Goal: Task Accomplishment & Management: Use online tool/utility

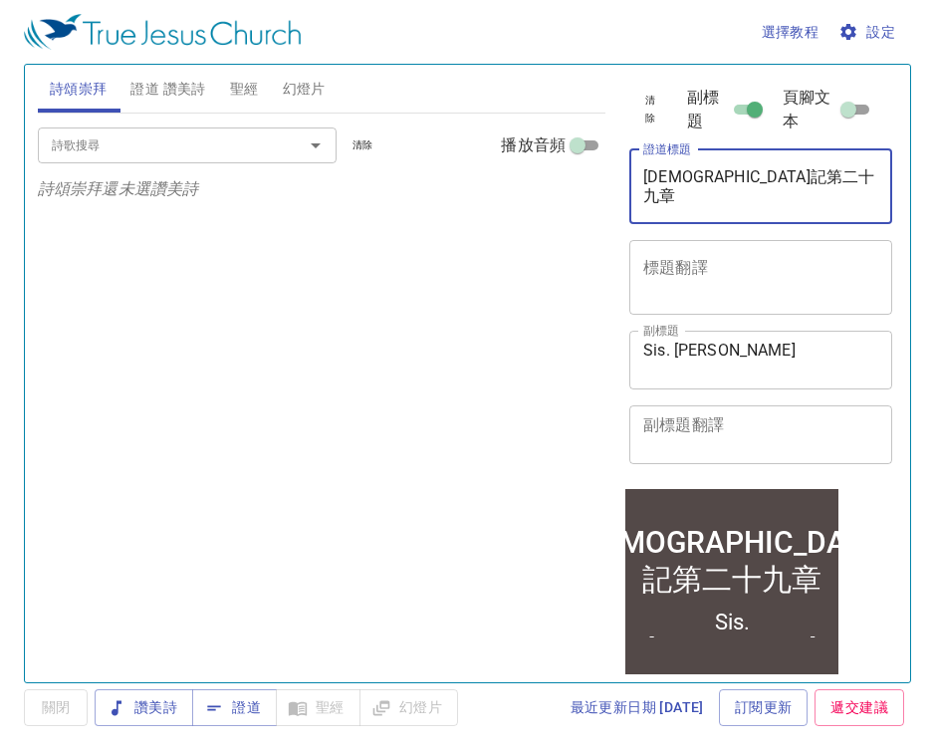
click at [792, 181] on textarea "申命記第二十九章" at bounding box center [760, 186] width 235 height 38
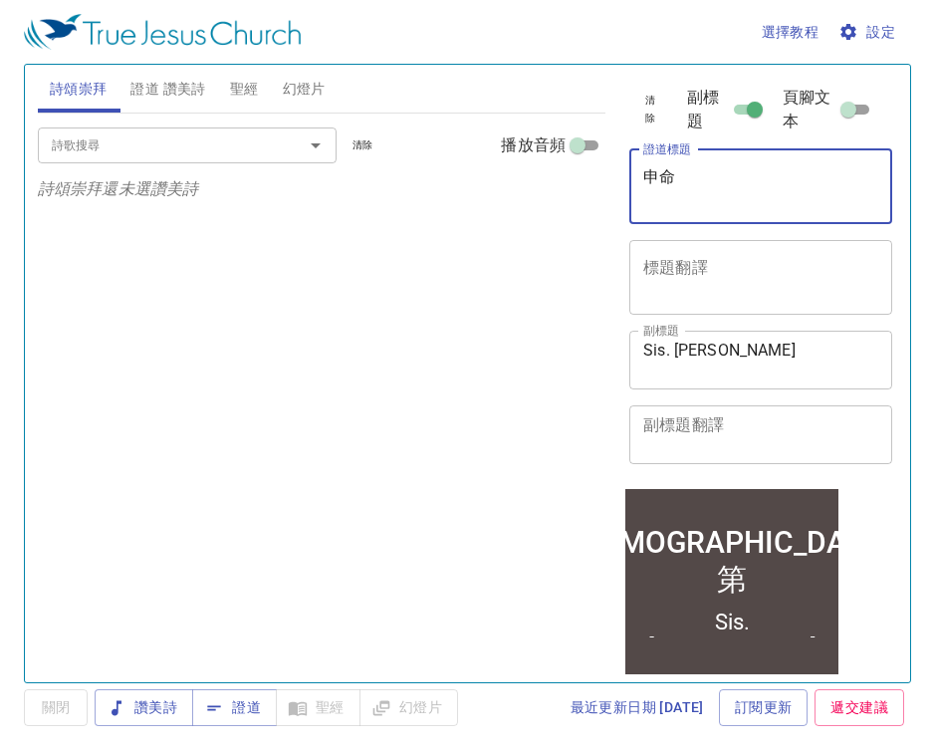
type textarea "申"
paste textarea "[PERSON_NAME][DEMOGRAPHIC_DATA]第二章"
type textarea "[PERSON_NAME][DEMOGRAPHIC_DATA]第二章"
click at [748, 363] on textarea "Sis. Maria" at bounding box center [760, 360] width 235 height 38
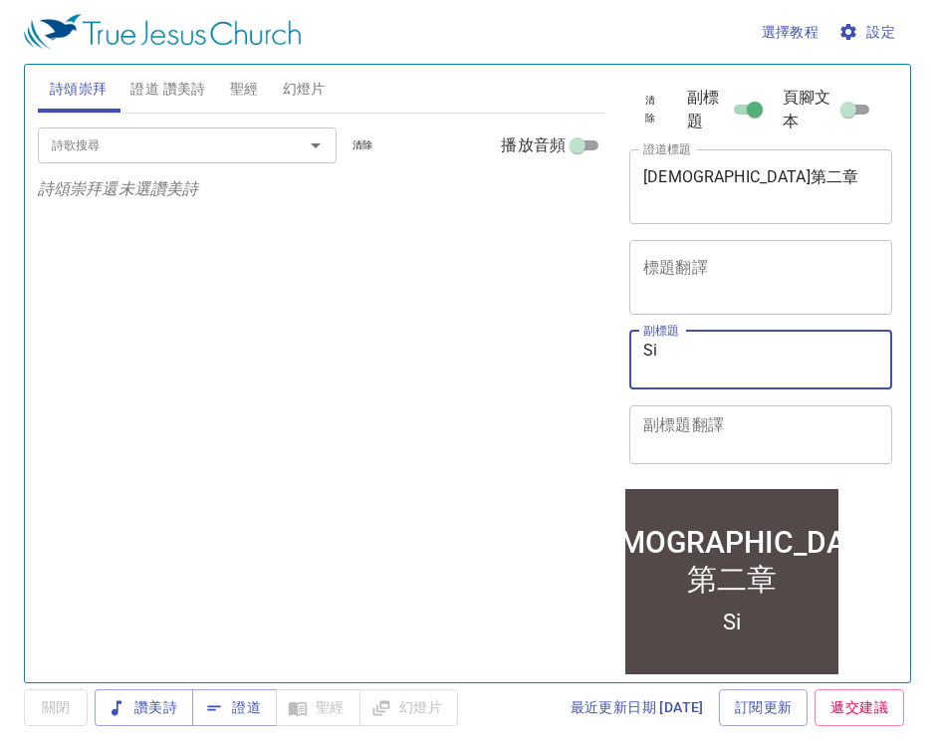
type textarea "S"
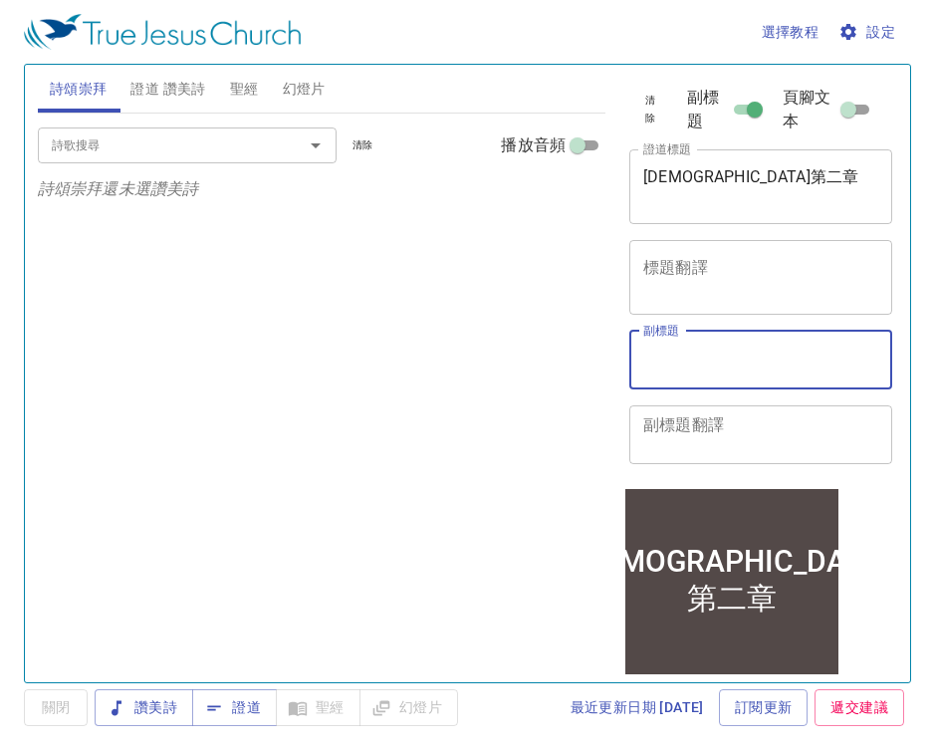
click at [733, 374] on textarea "副標題" at bounding box center [760, 360] width 235 height 38
paste textarea "Sis. [GEOGRAPHIC_DATA]"
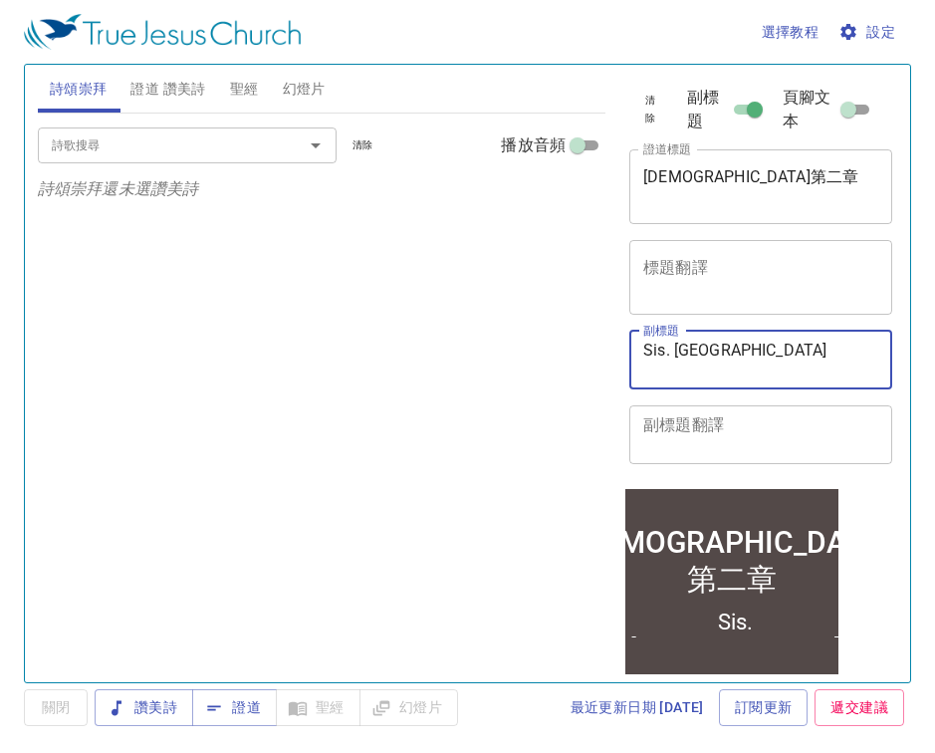
type textarea "Sis. [GEOGRAPHIC_DATA]"
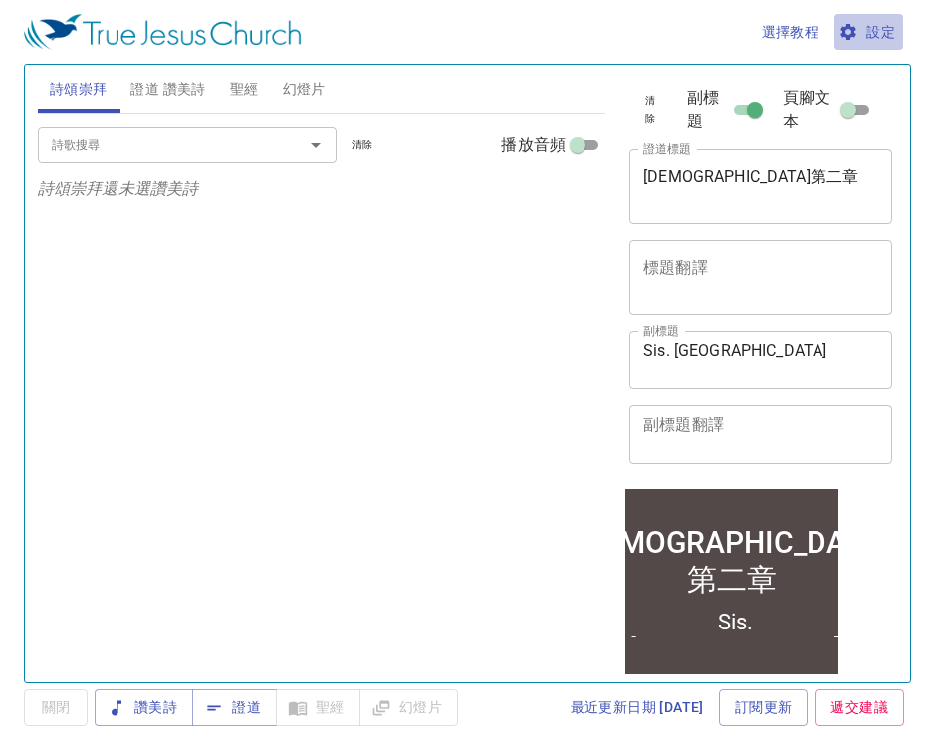
click at [857, 33] on icon "button" at bounding box center [849, 32] width 20 height 20
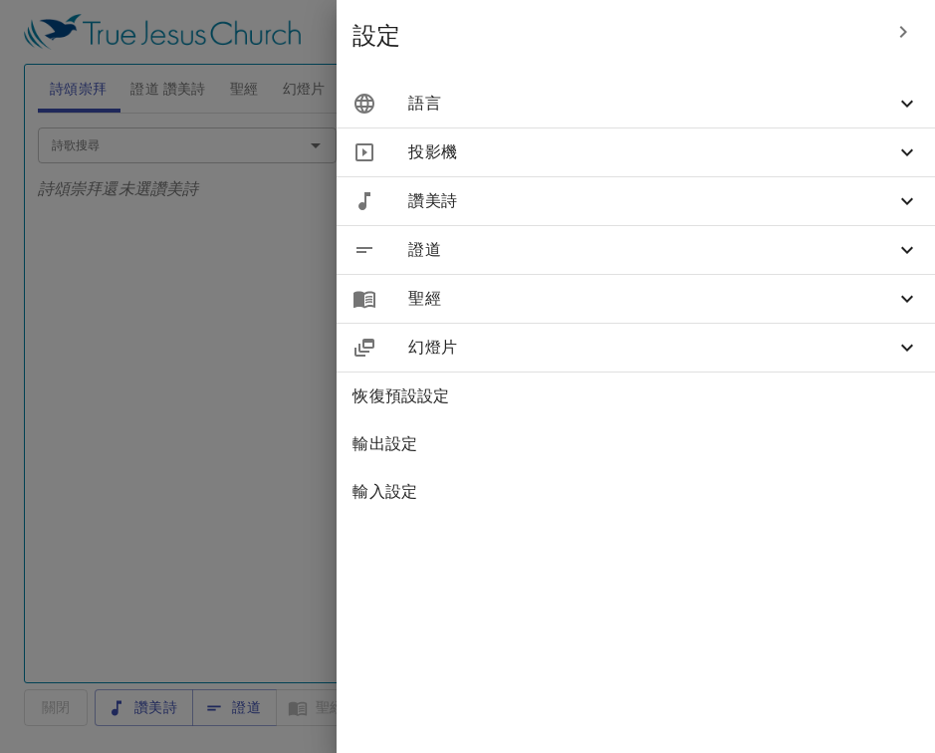
click at [0, 0] on icon at bounding box center [0, 0] width 0 height 0
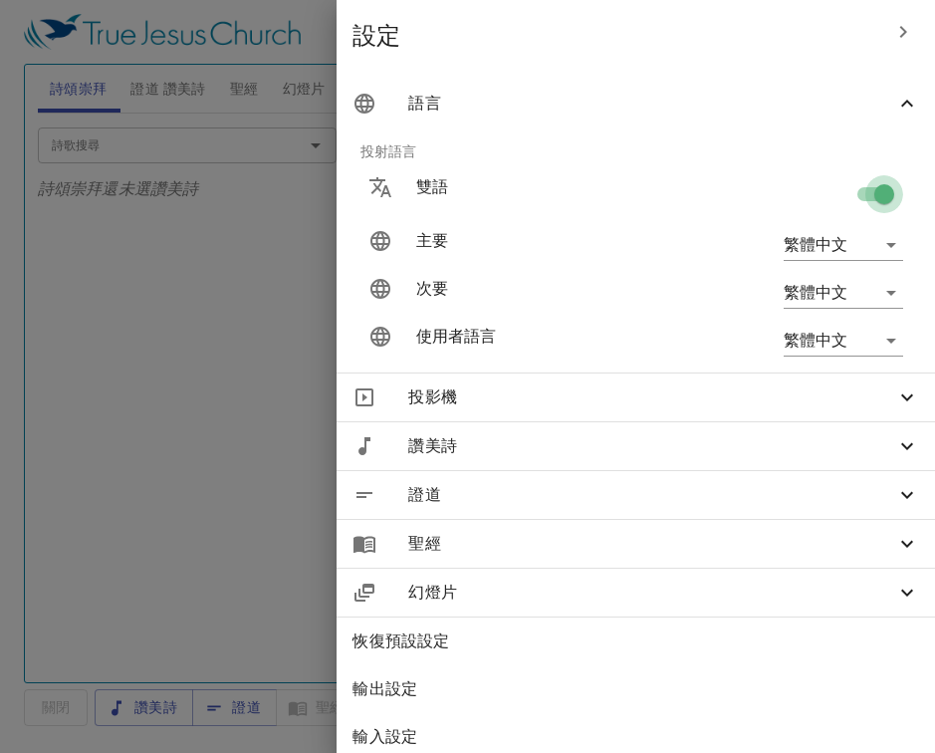
click at [0, 0] on input "checkbox" at bounding box center [0, 0] width 0 height 0
checkbox input "false"
click at [328, 343] on div at bounding box center [467, 376] width 935 height 753
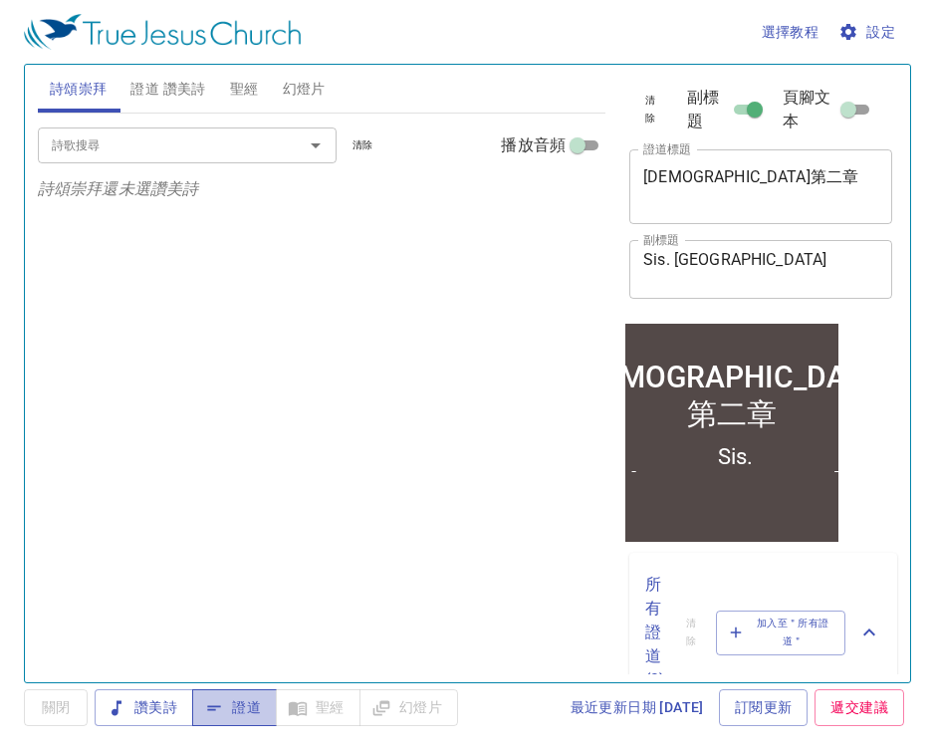
click at [0, 0] on span "證道" at bounding box center [0, 0] width 0 height 0
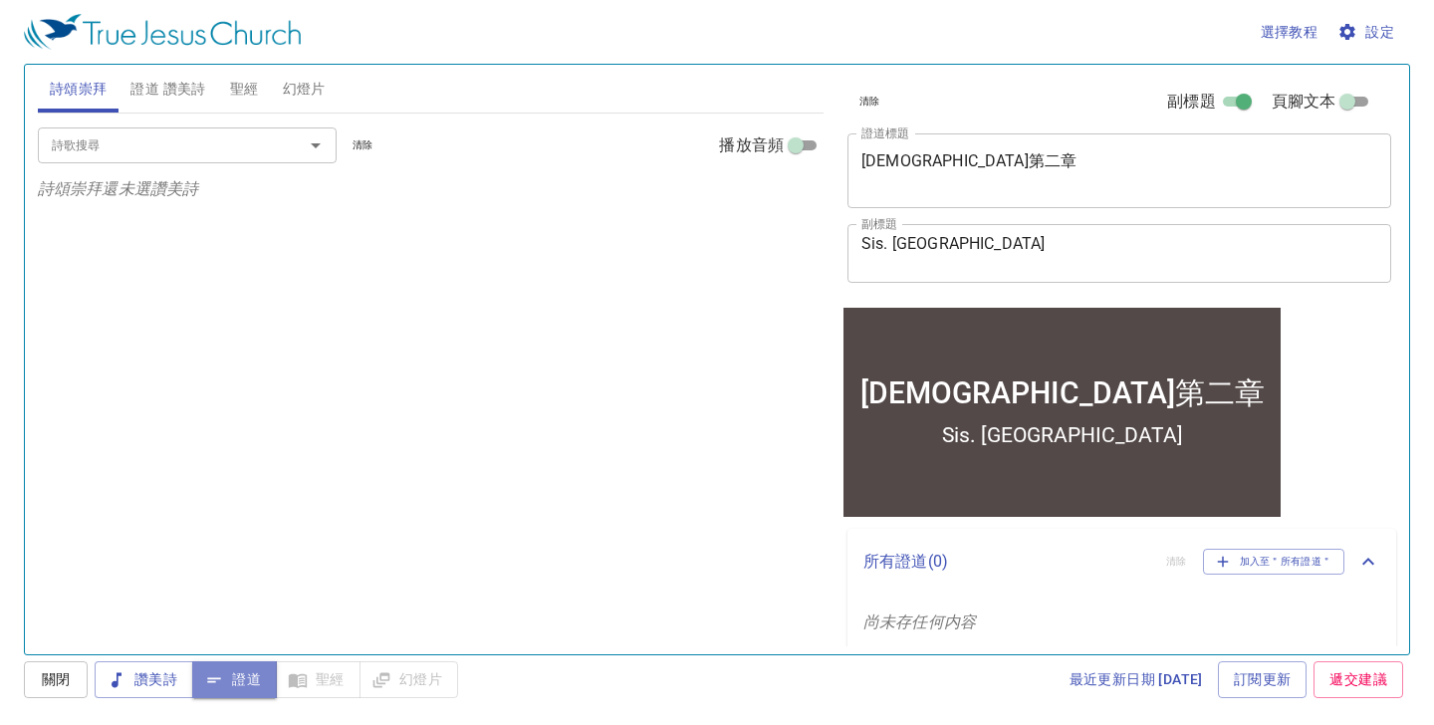
click at [0, 0] on span "證道" at bounding box center [0, 0] width 0 height 0
click at [237, 91] on span "聖經" at bounding box center [244, 89] width 29 height 25
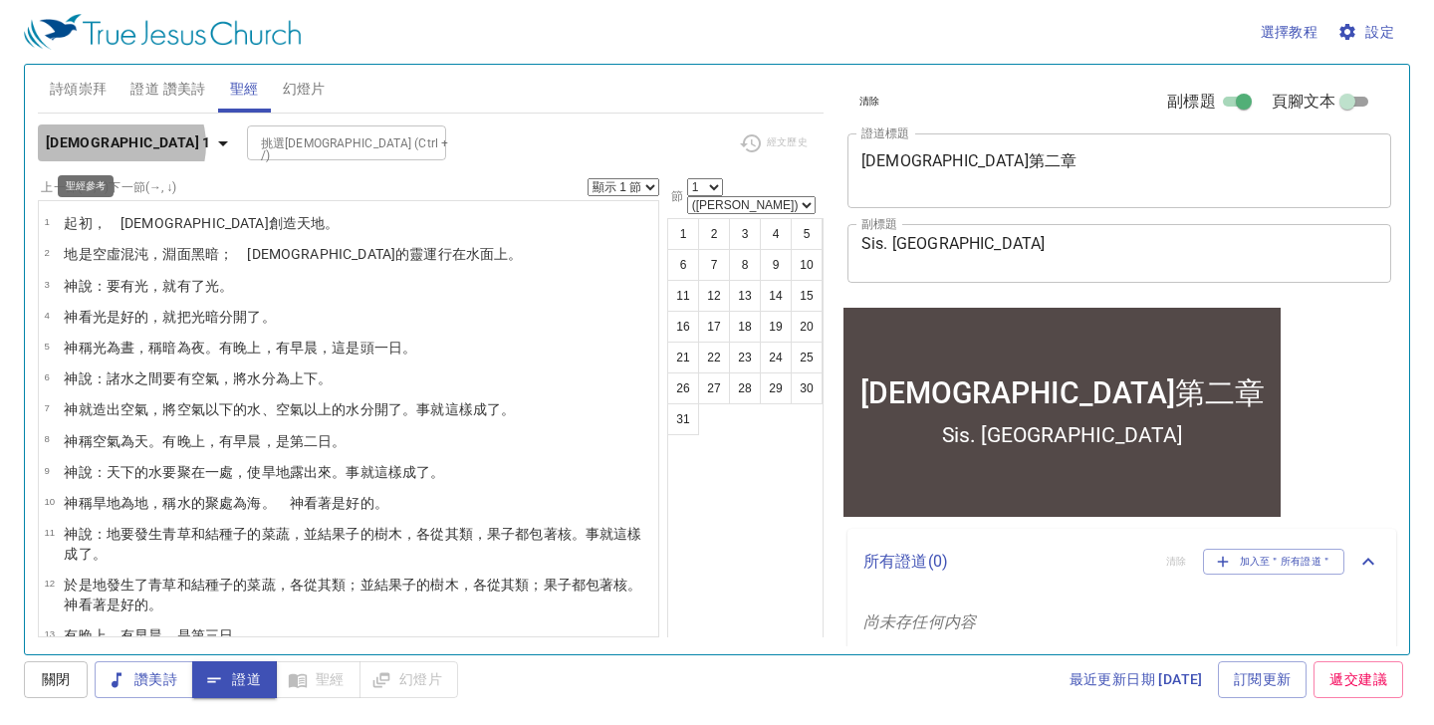
click at [211, 143] on icon "button" at bounding box center [223, 143] width 24 height 24
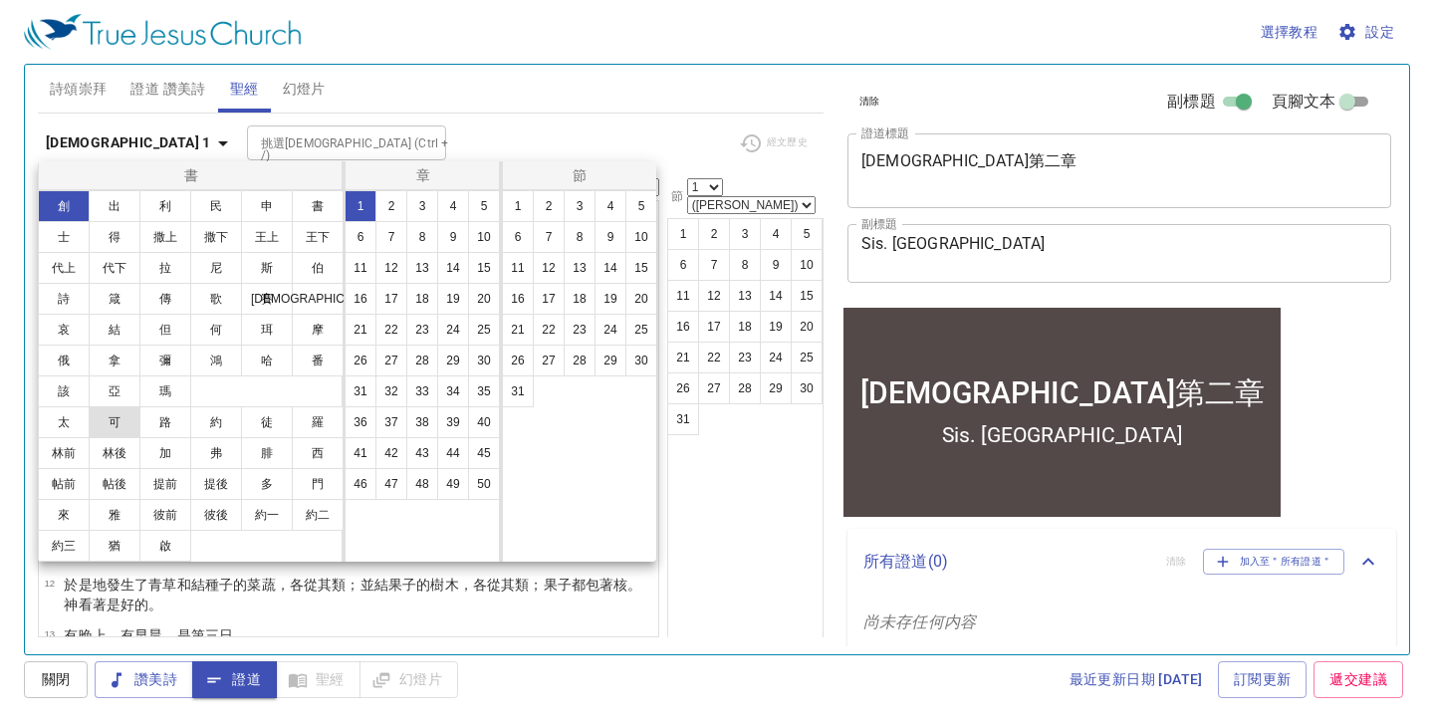
click at [125, 424] on button "可" at bounding box center [115, 422] width 52 height 32
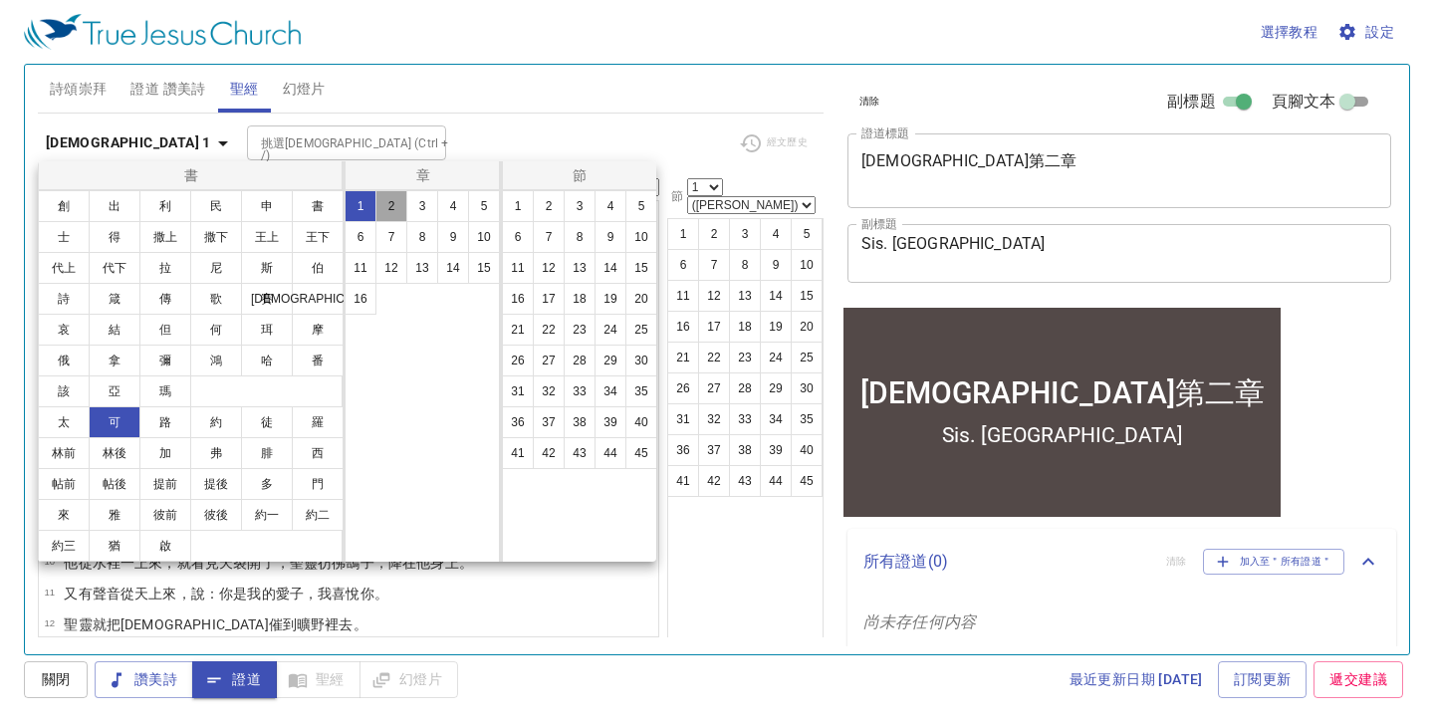
click at [391, 212] on button "2" at bounding box center [391, 206] width 32 height 32
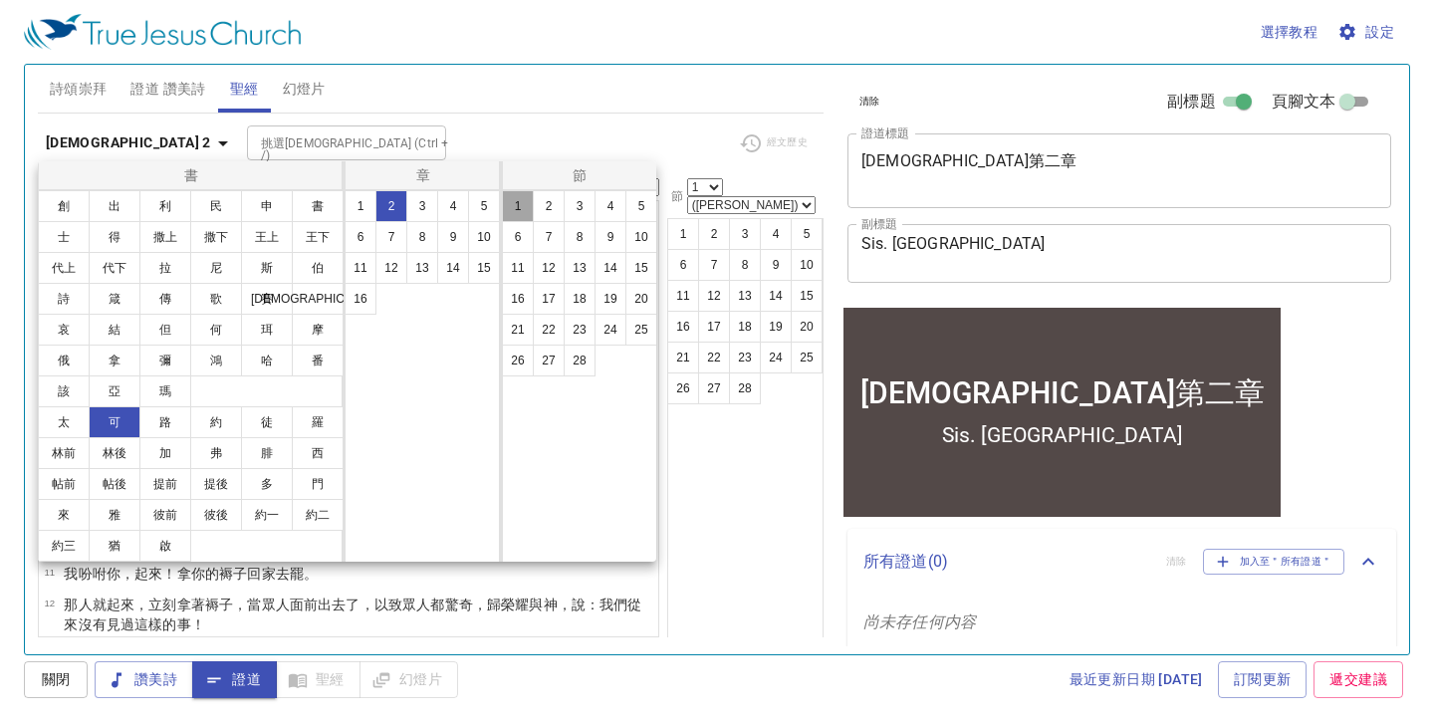
click at [516, 210] on button "1" at bounding box center [518, 206] width 32 height 32
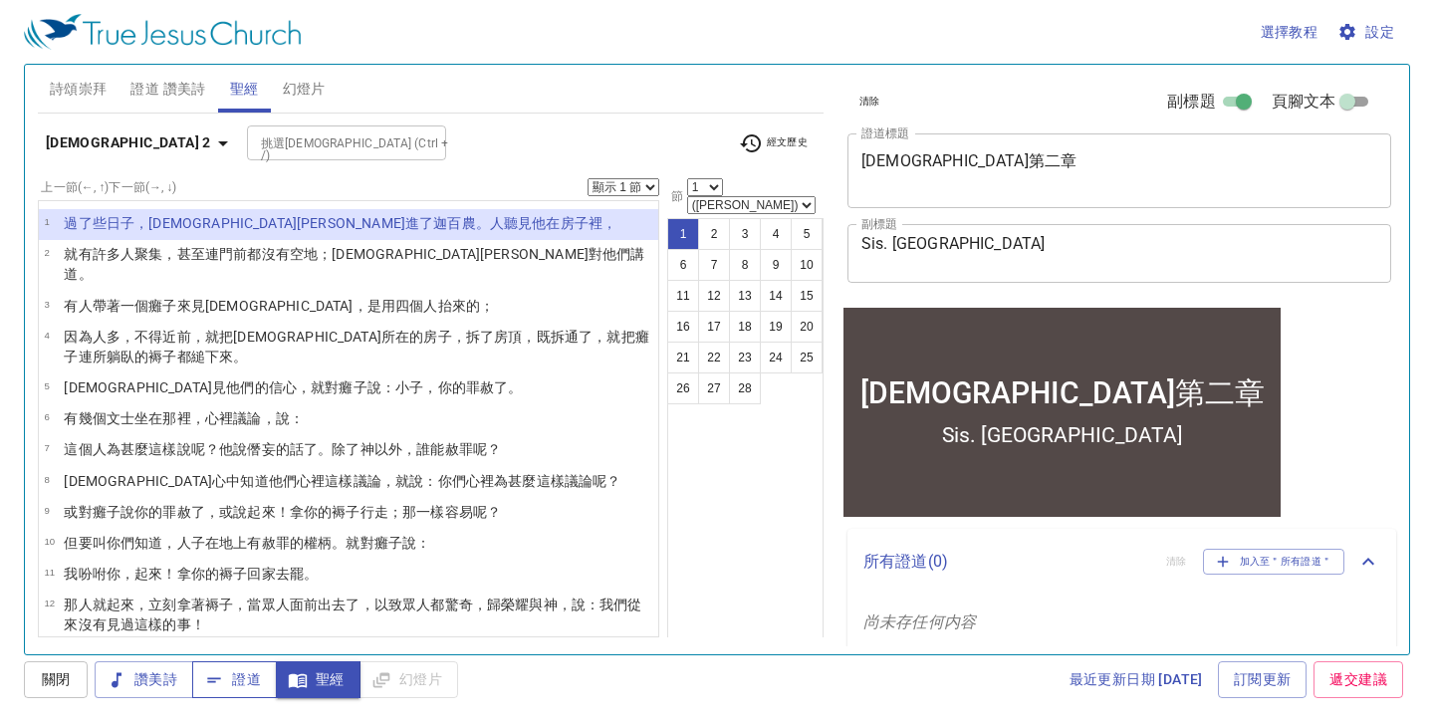
click at [0, 0] on span "證道" at bounding box center [0, 0] width 0 height 0
click at [48, 674] on span "關閉" at bounding box center [56, 679] width 32 height 25
click at [0, 0] on span "證道" at bounding box center [0, 0] width 0 height 0
click at [687, 218] on button "1" at bounding box center [683, 234] width 32 height 32
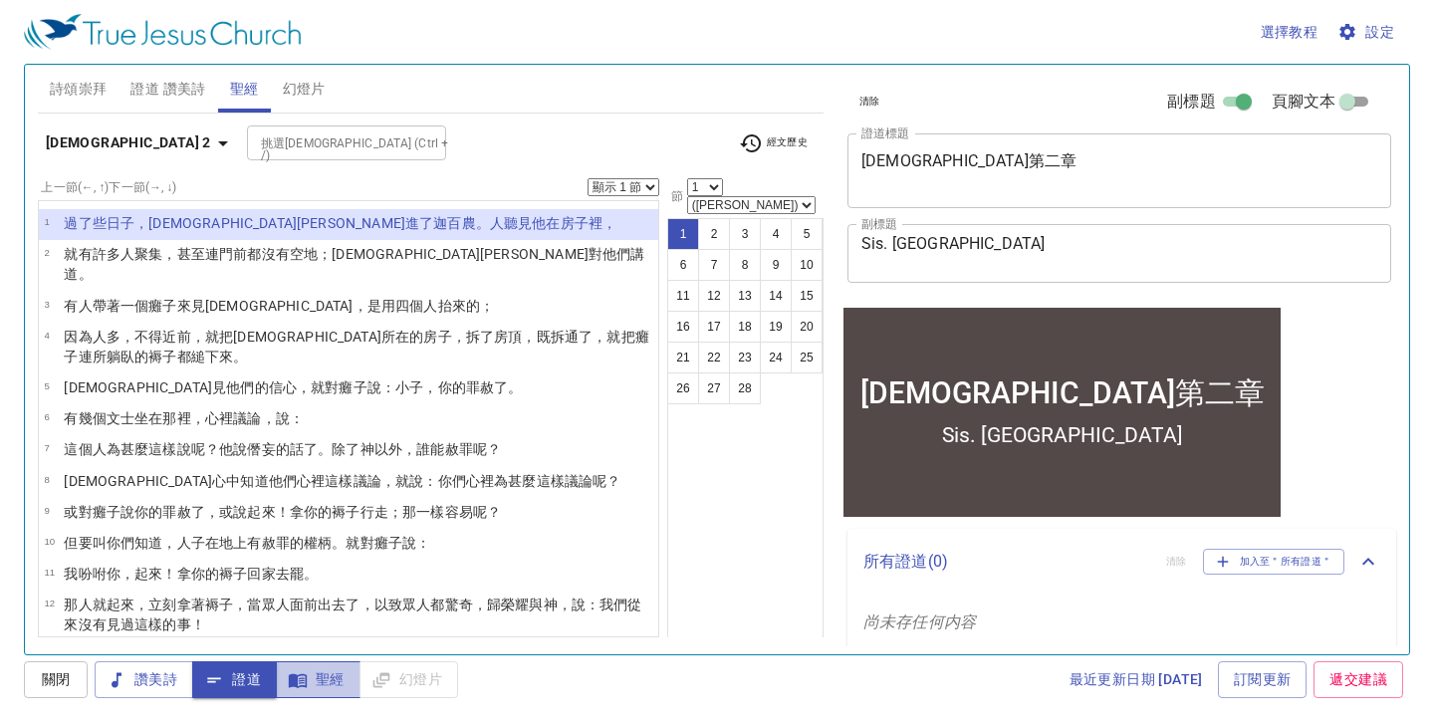
click at [321, 676] on span "聖經" at bounding box center [318, 679] width 53 height 25
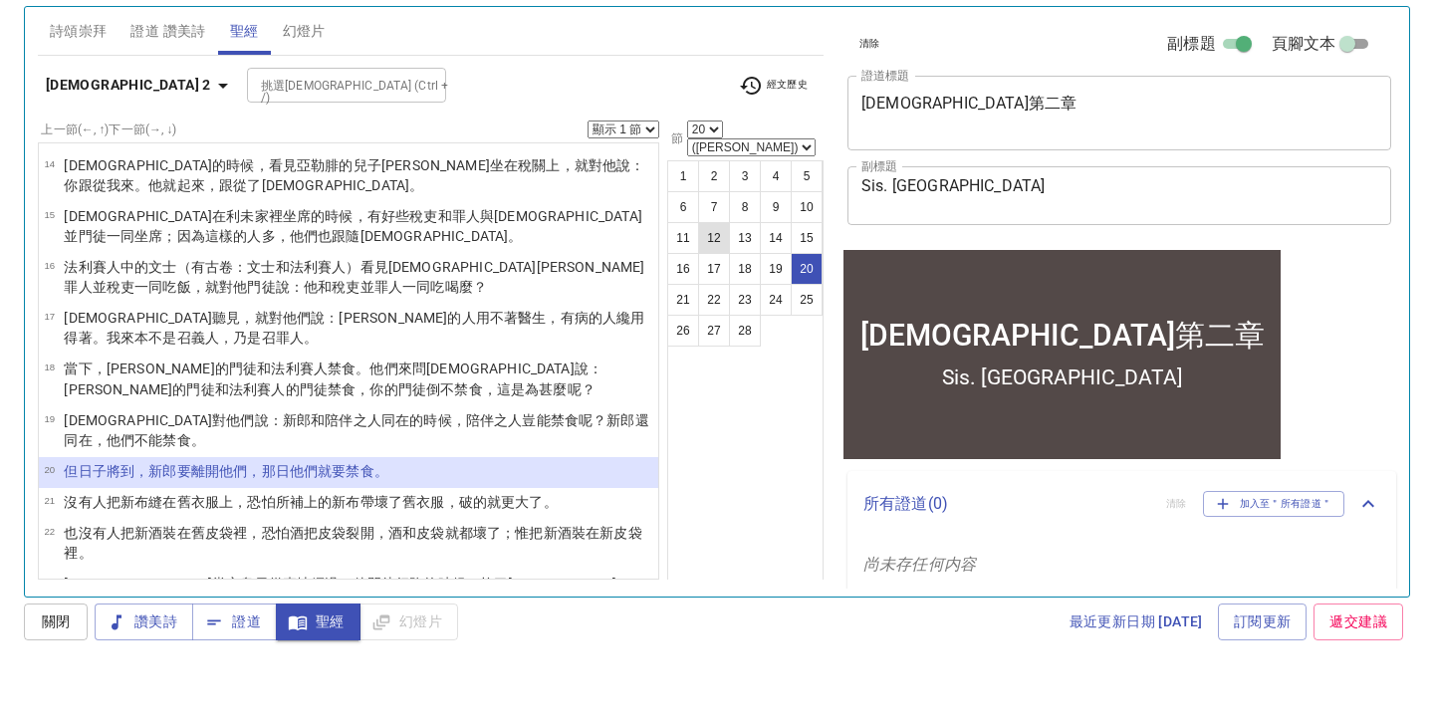
select select "21"
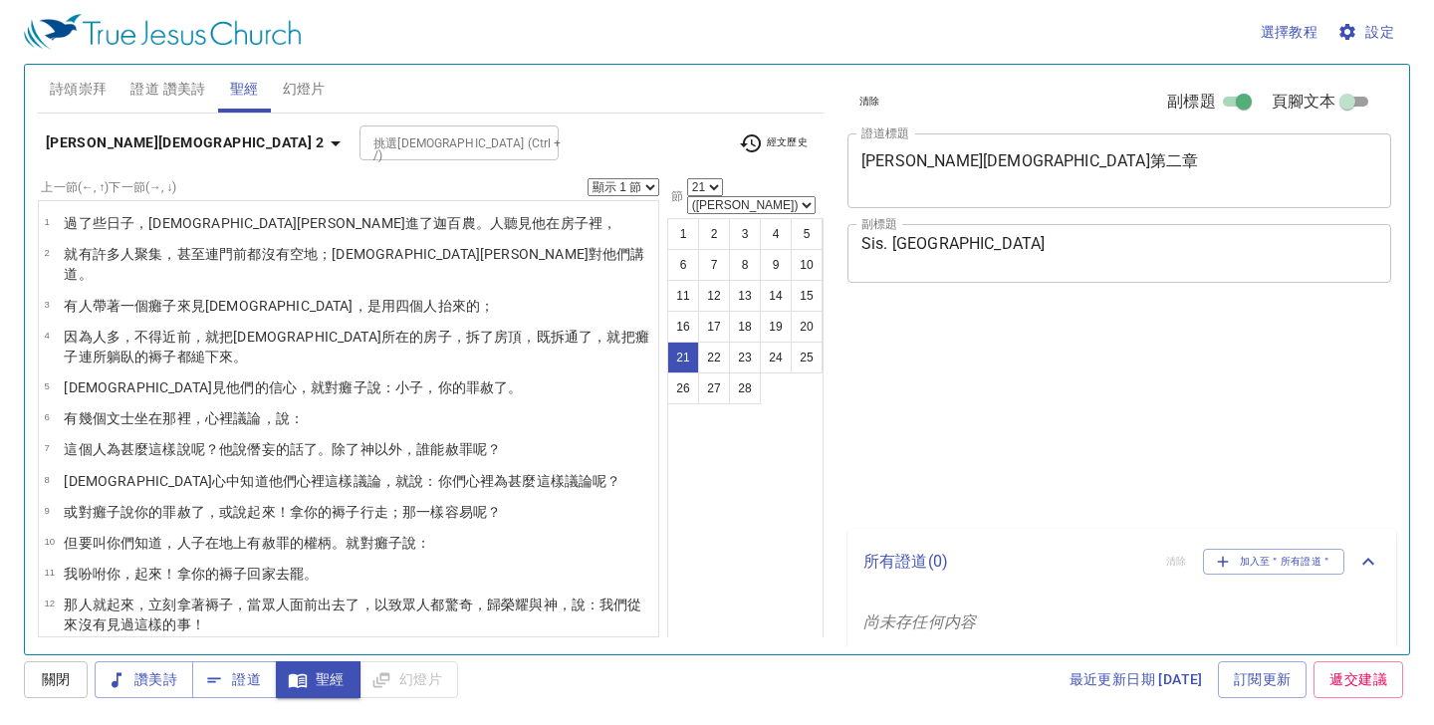
select select "21"
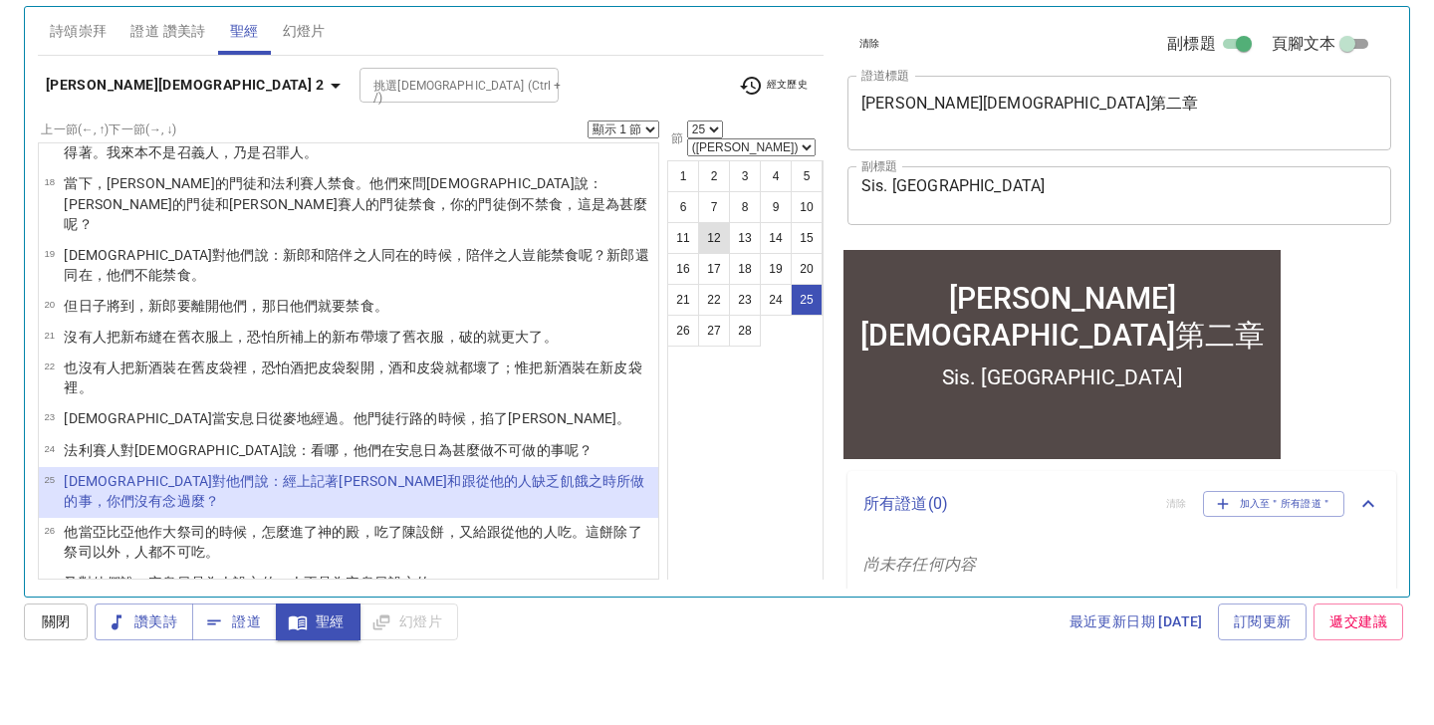
select select "26"
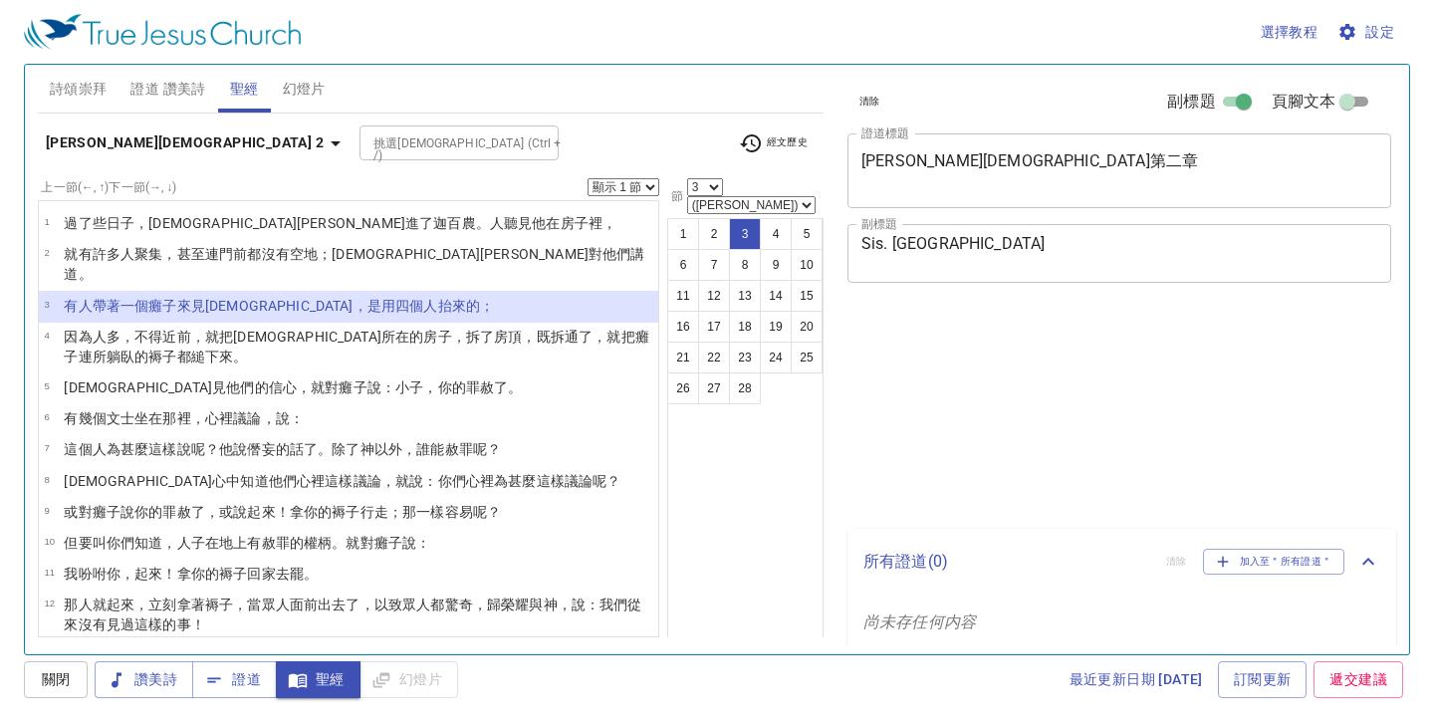
select select "3"
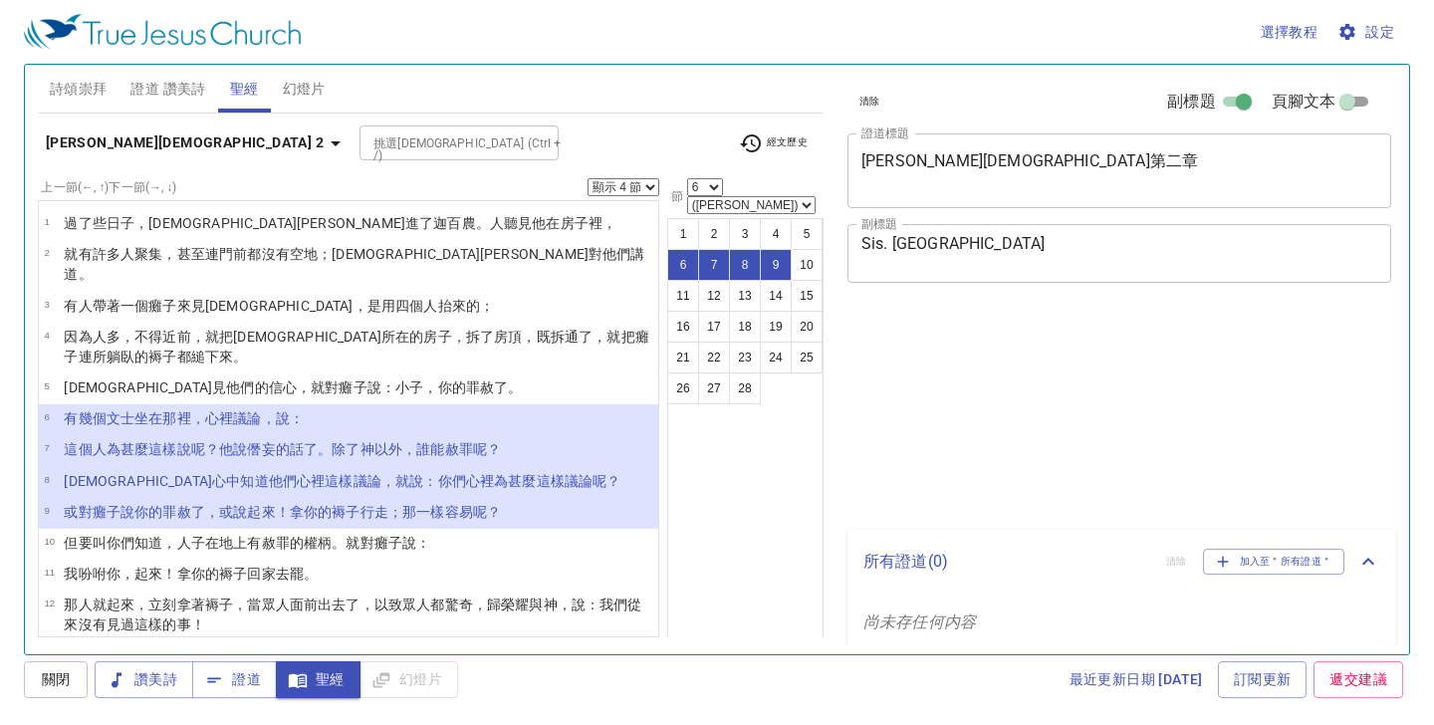
select select "4"
select select "6"
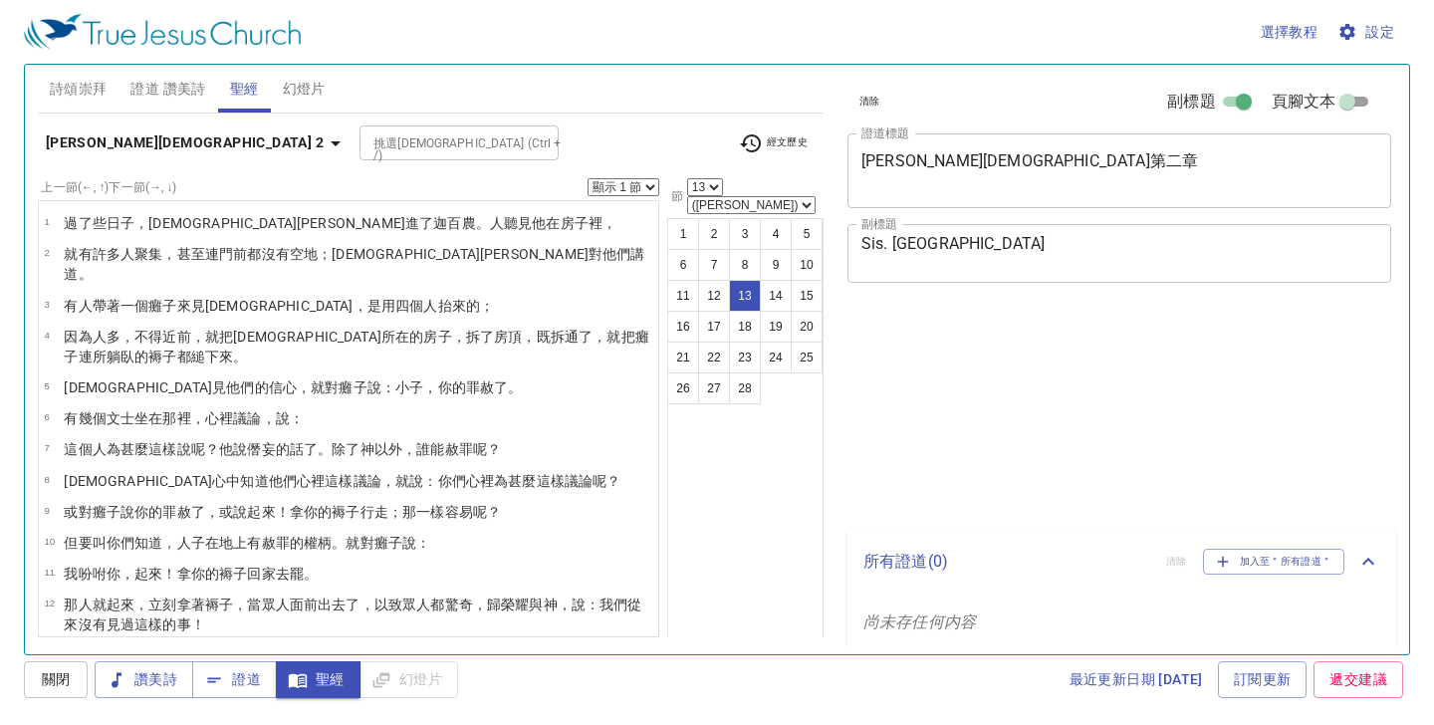
select select "13"
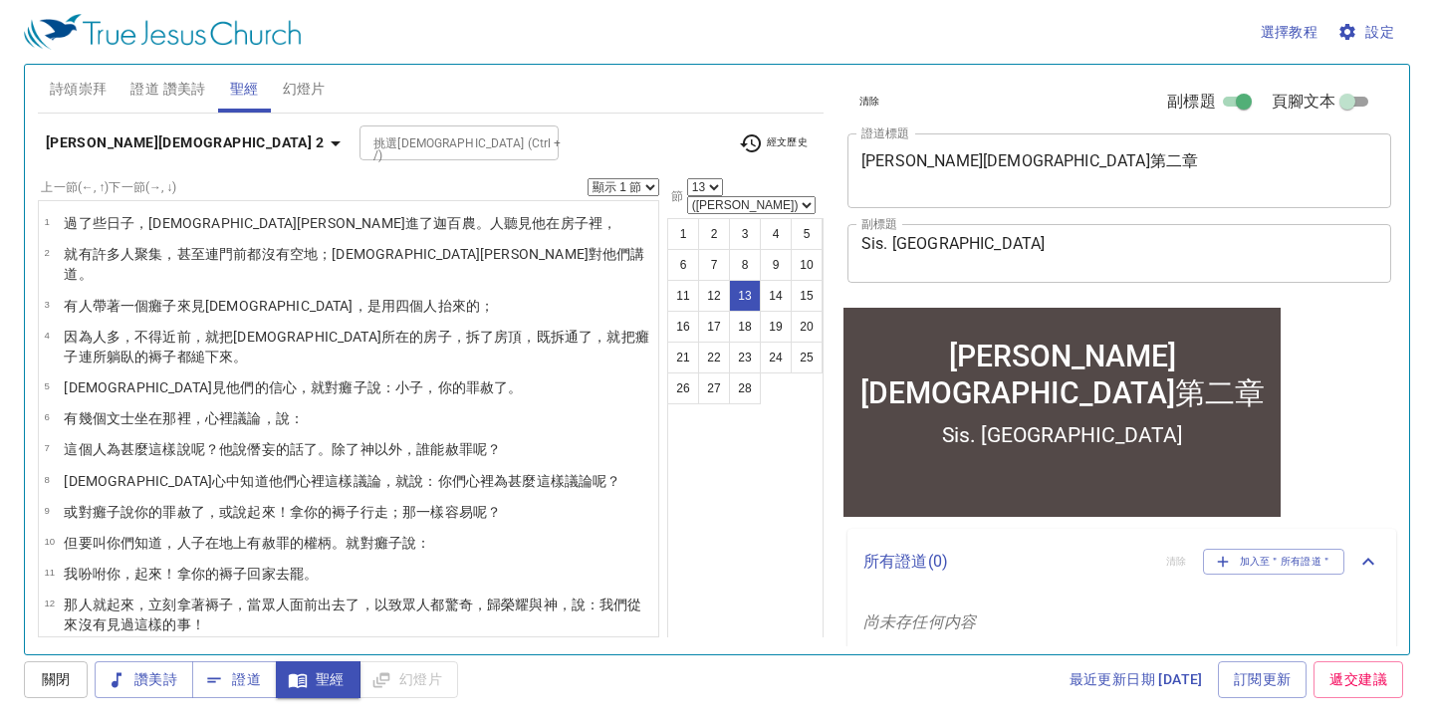
scroll to position [198, 0]
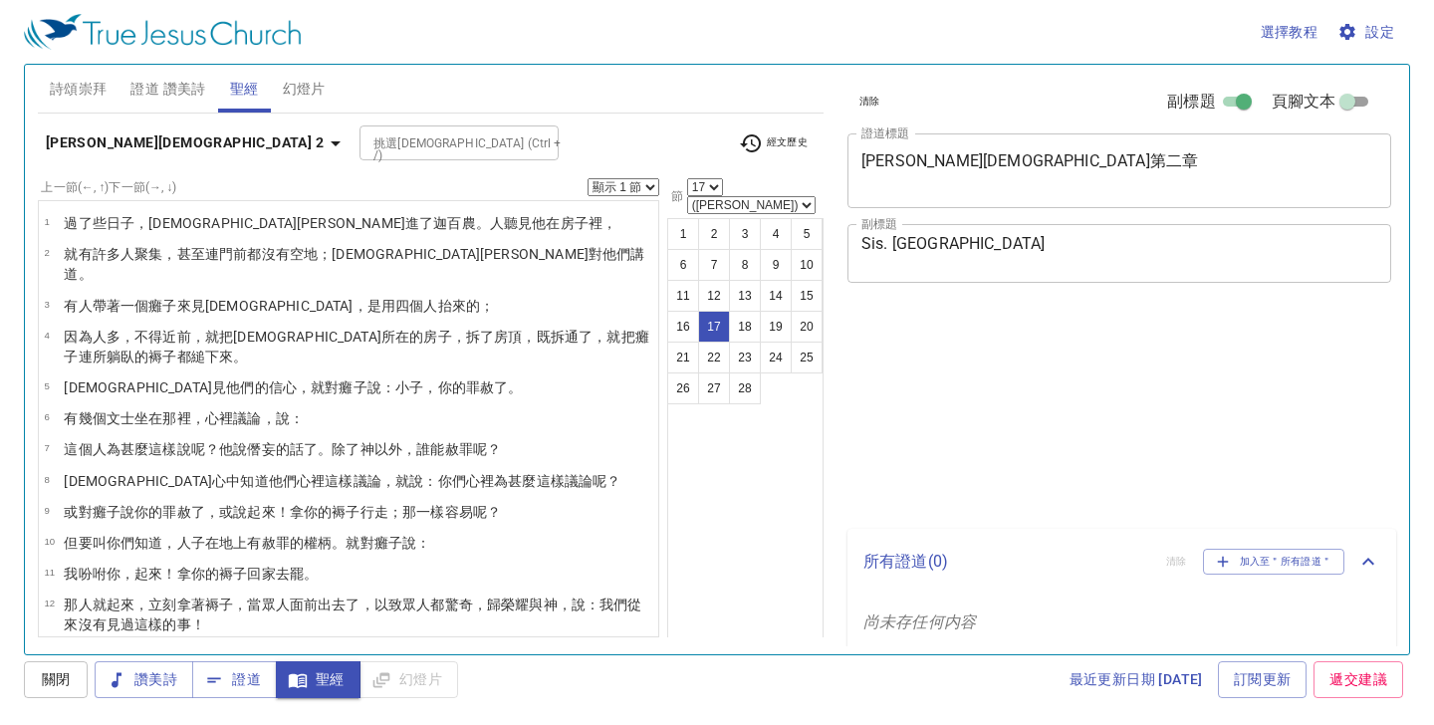
select select "17"
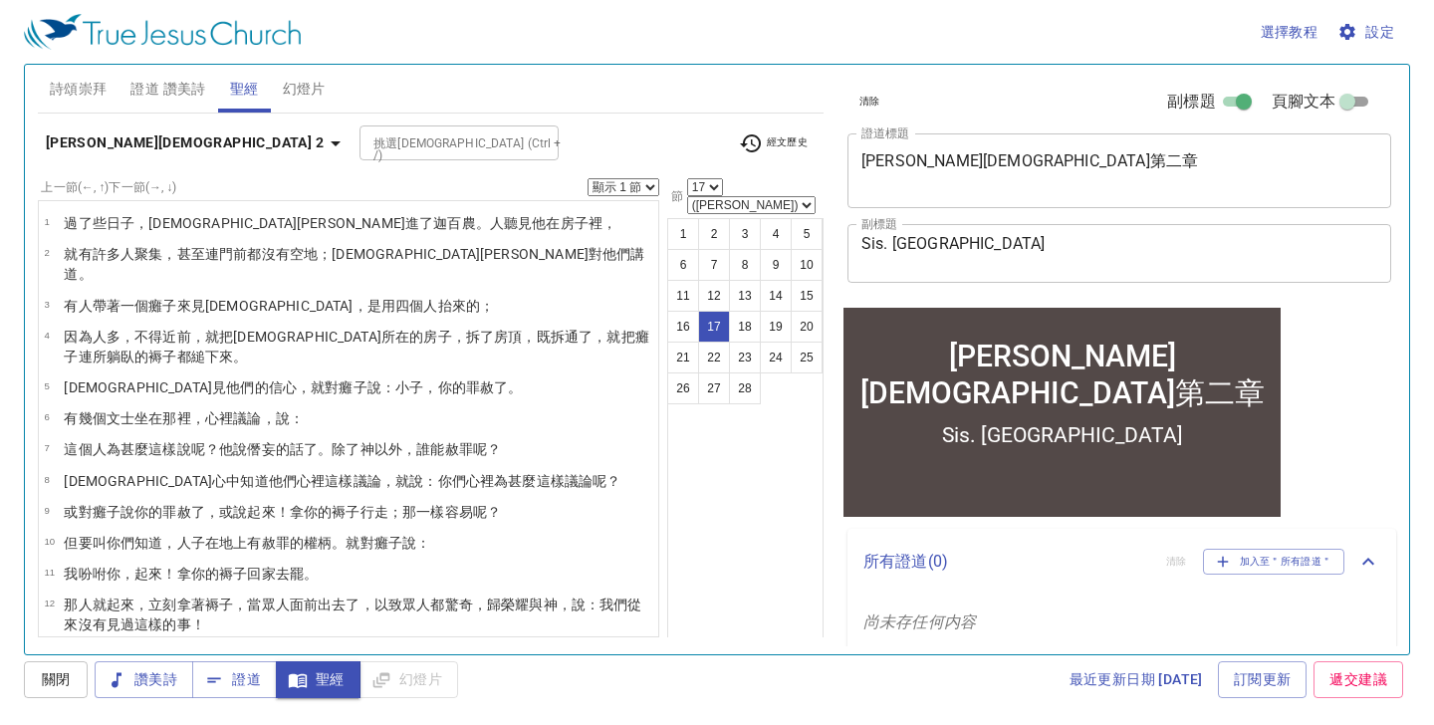
scroll to position [455, 0]
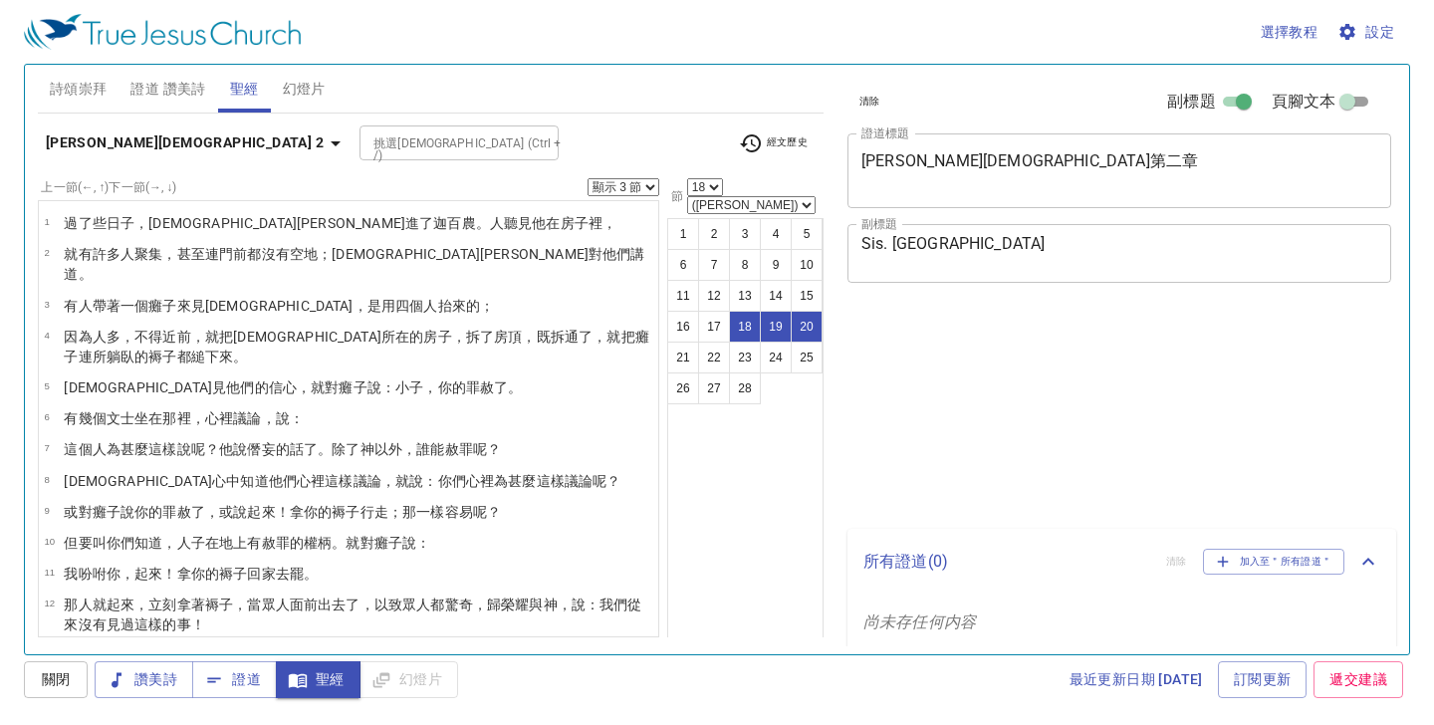
select select "3"
select select "18"
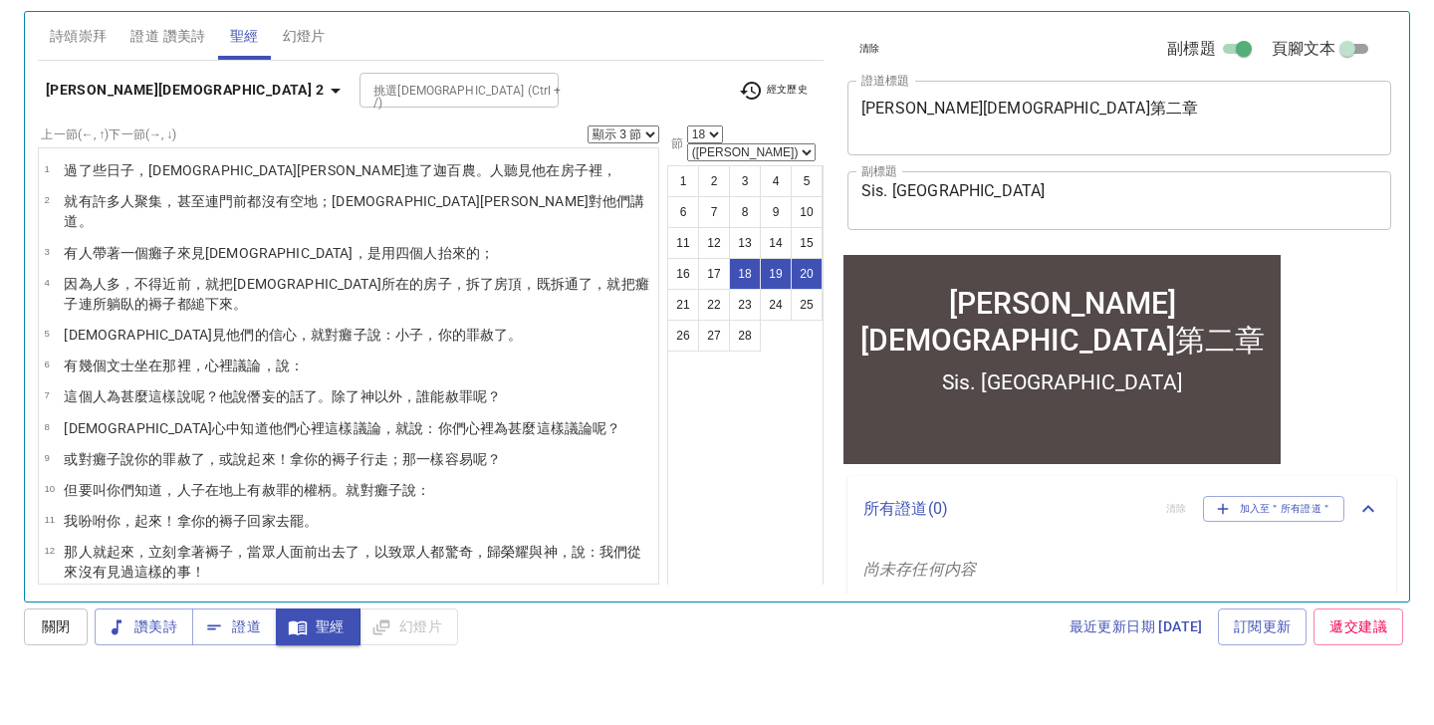
scroll to position [539, 0]
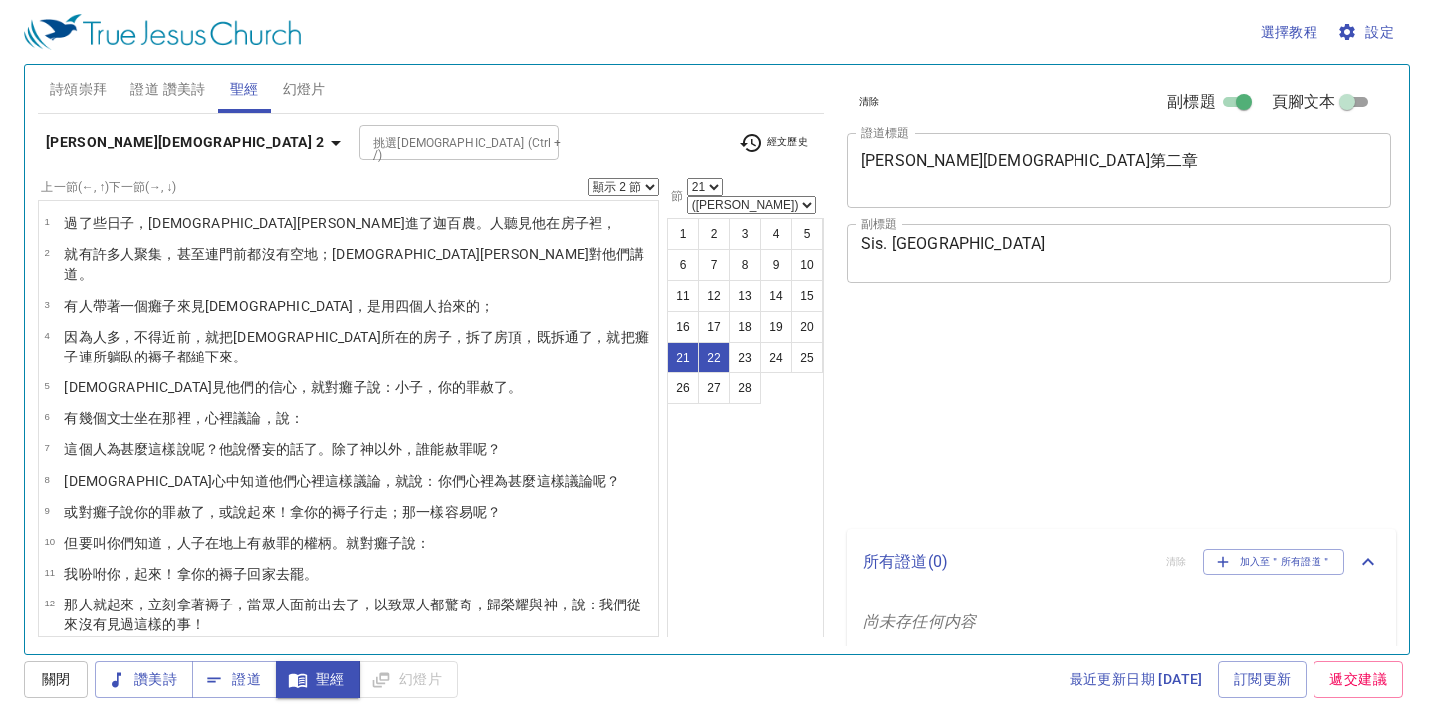
select select "2"
select select "21"
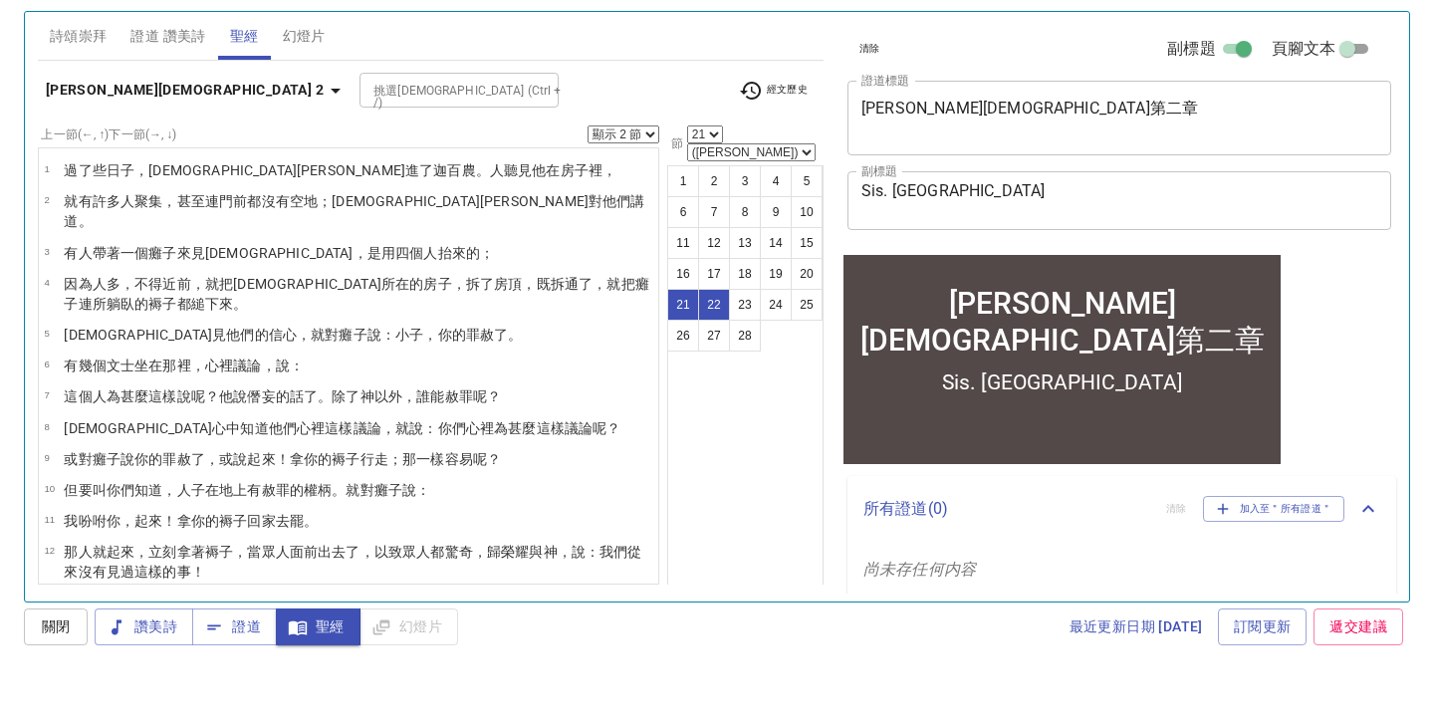
scroll to position [539, 0]
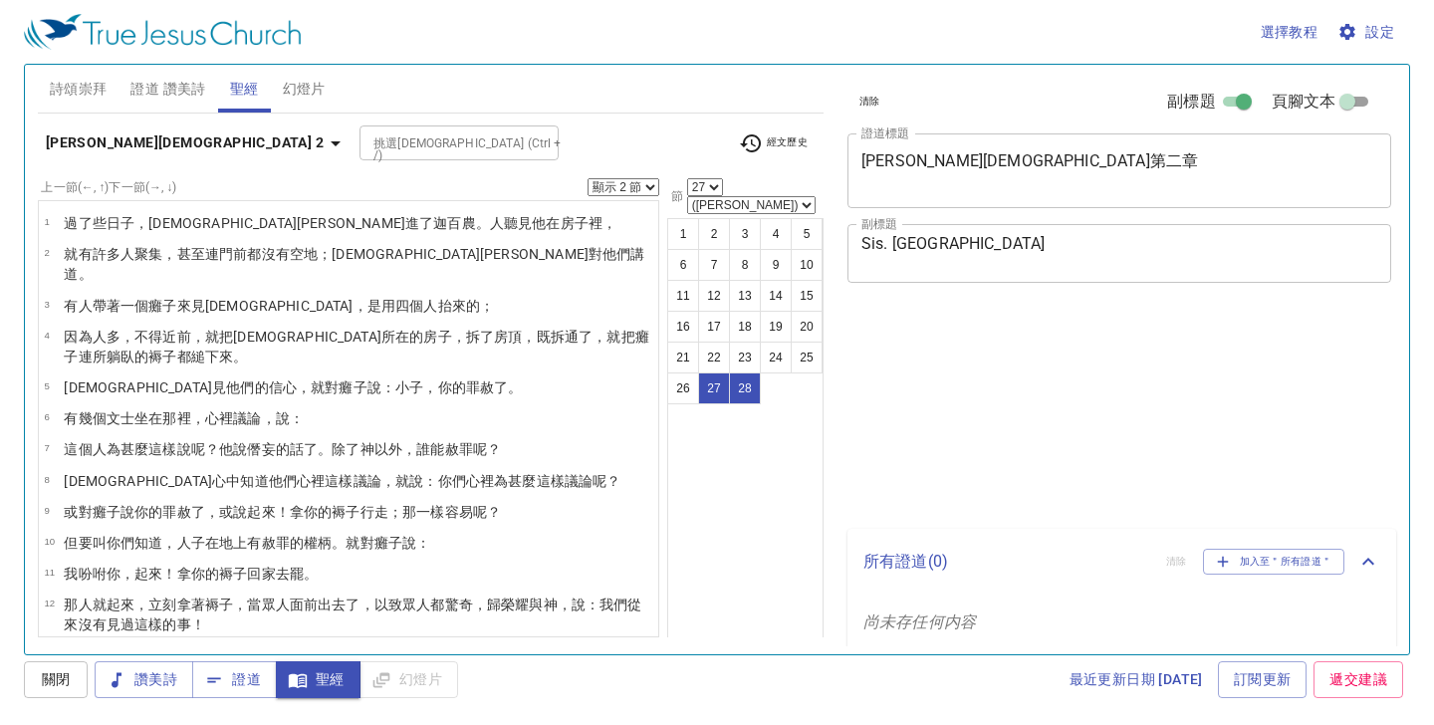
select select "2"
select select "27"
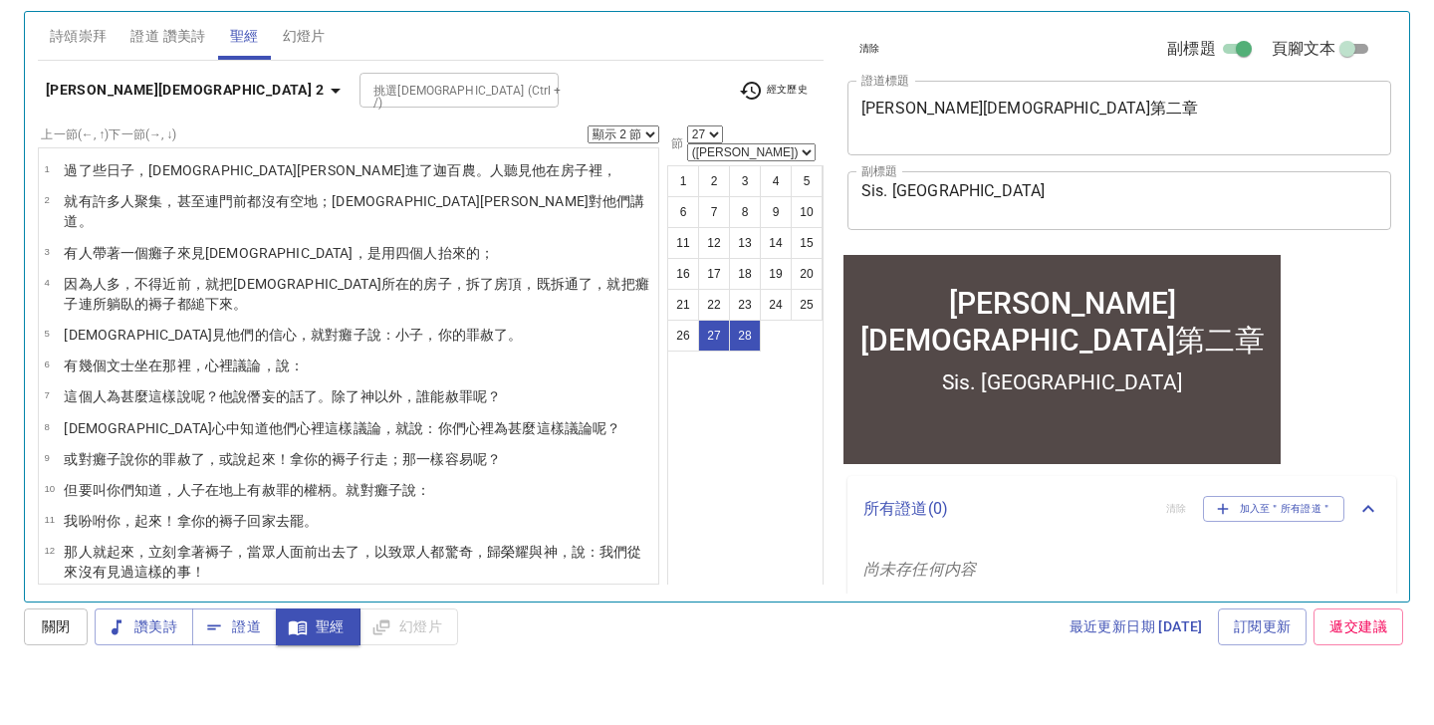
scroll to position [649, 0]
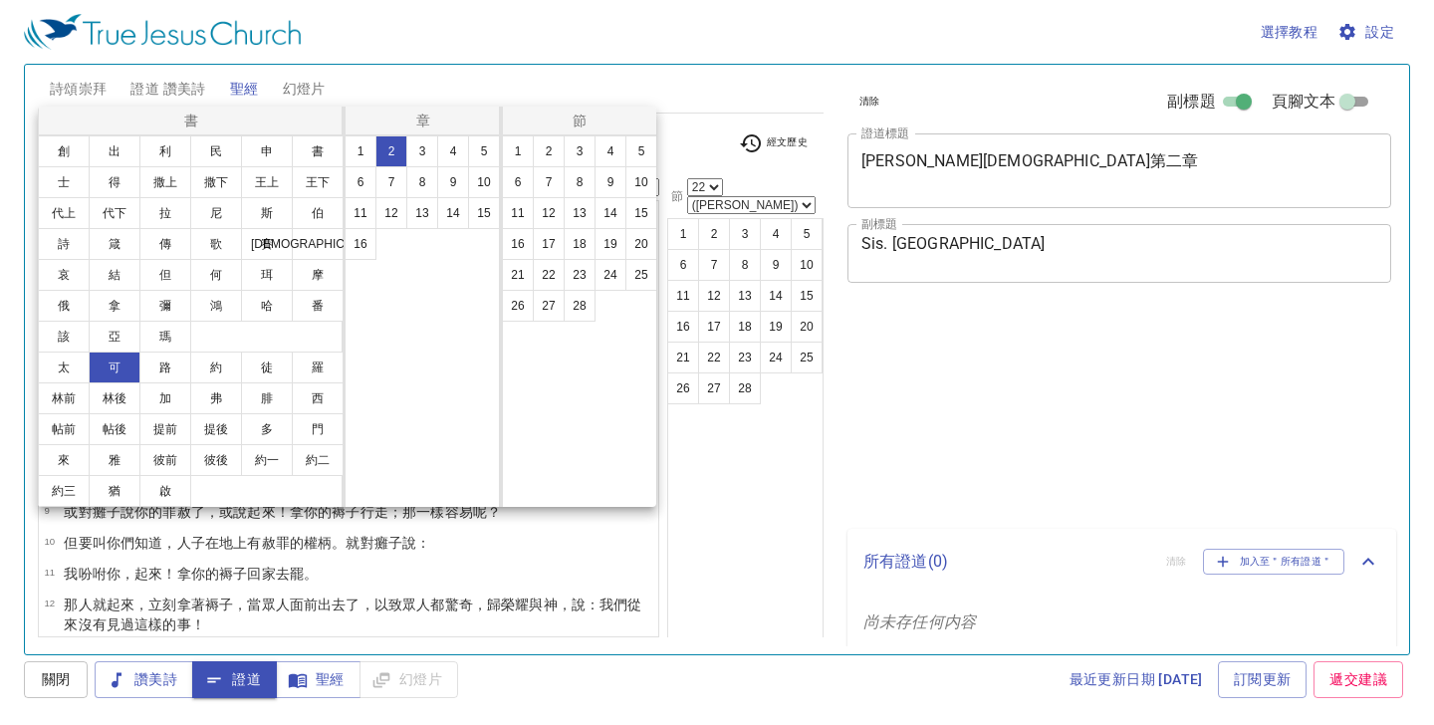
select select "22"
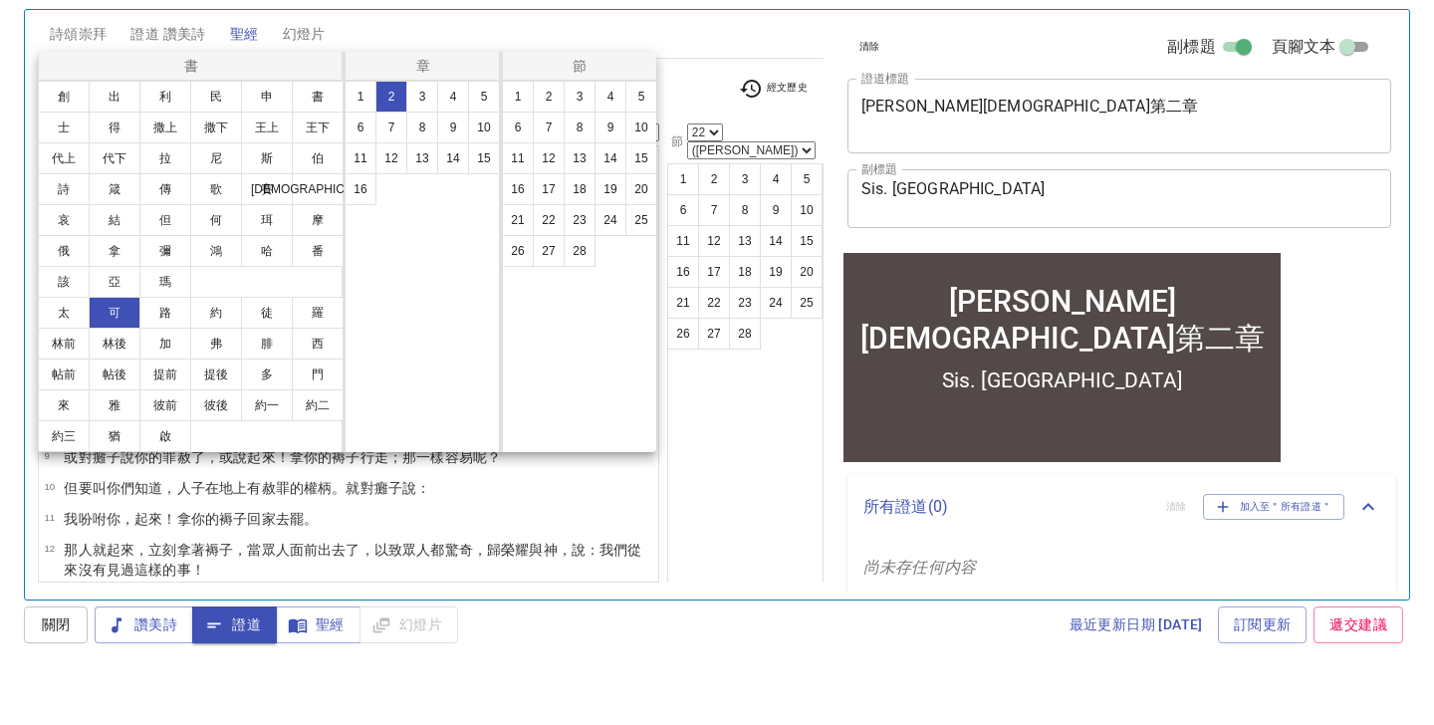
scroll to position [55, 0]
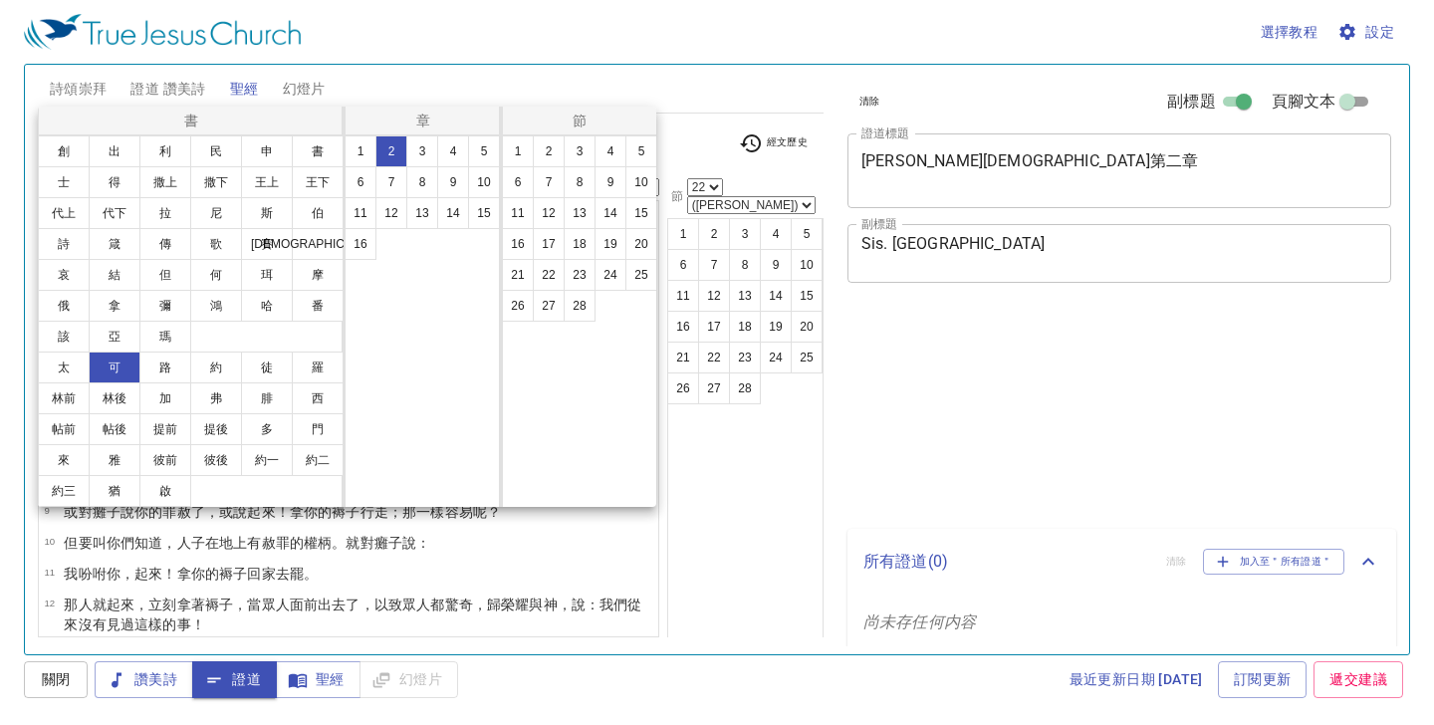
select select "22"
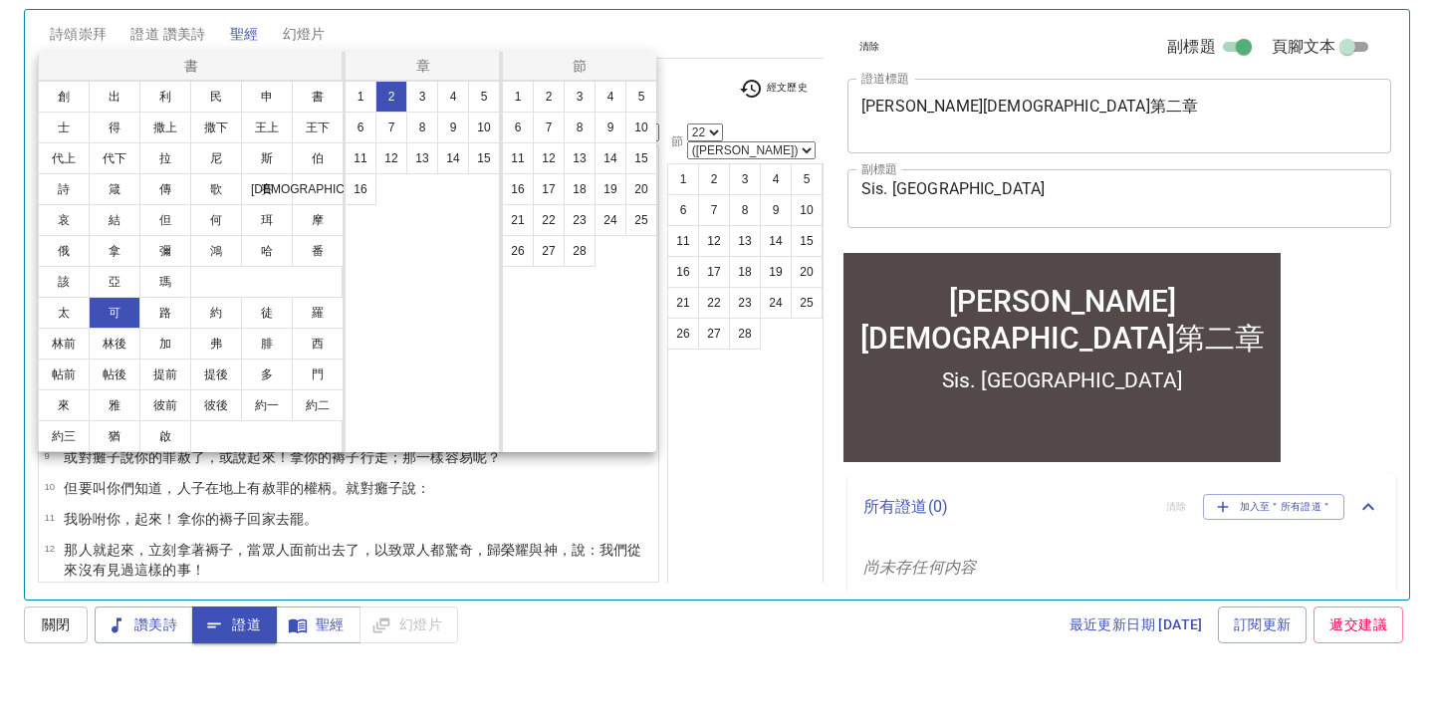
scroll to position [55, 0]
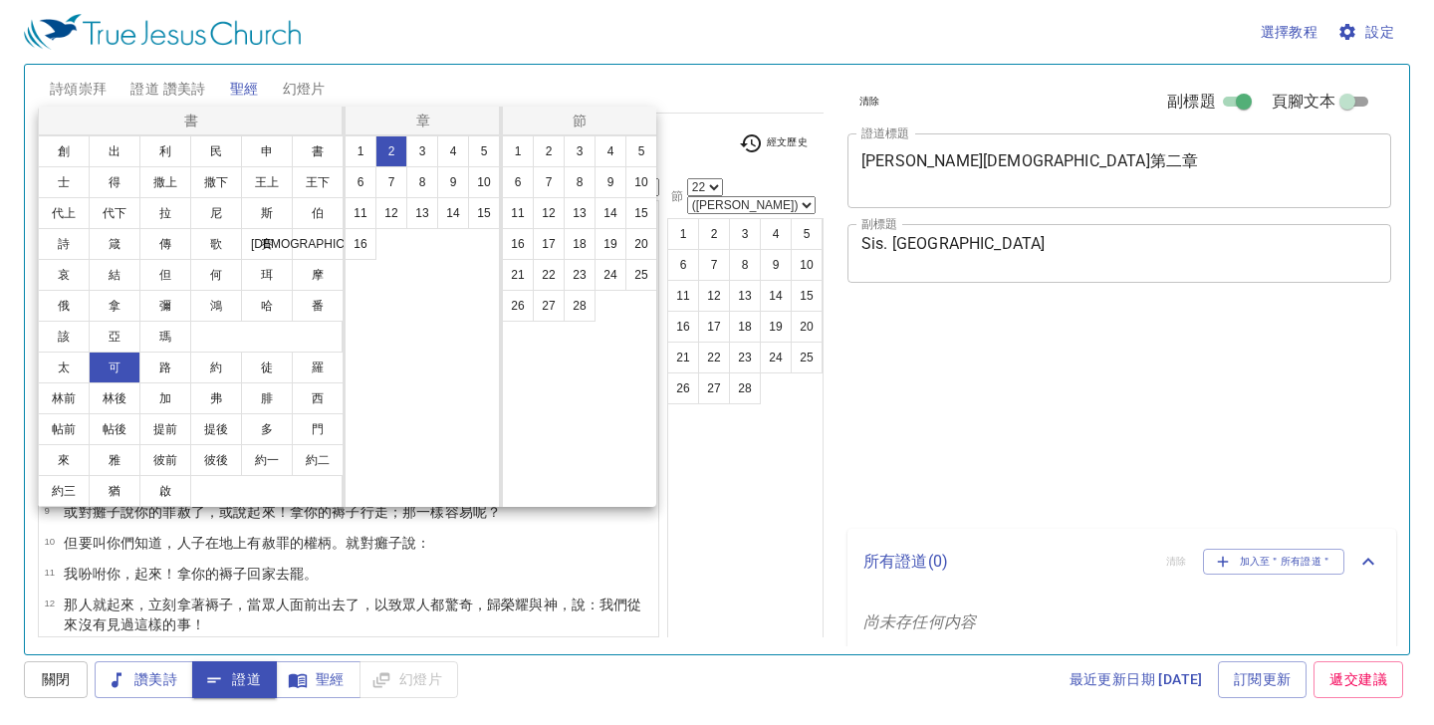
select select "22"
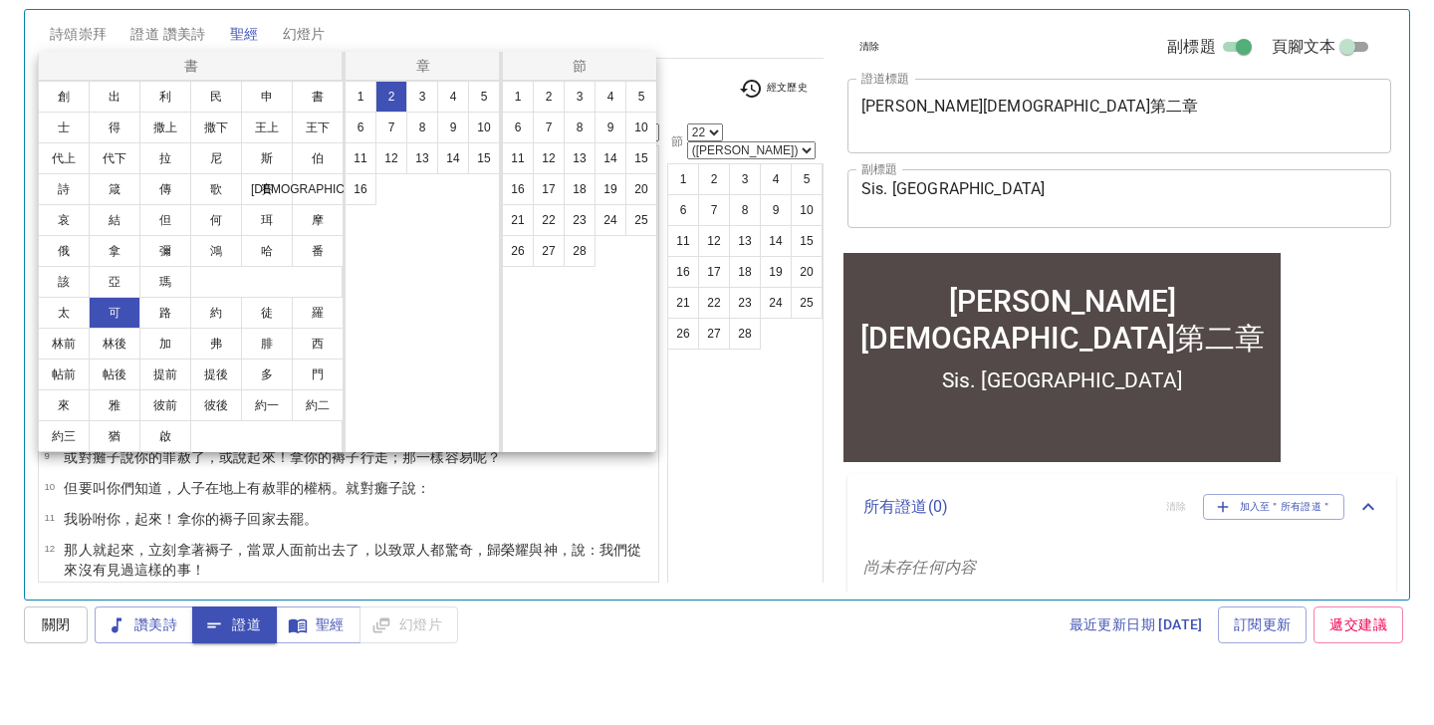
click at [0, 0] on div at bounding box center [0, 0] width 0 height 0
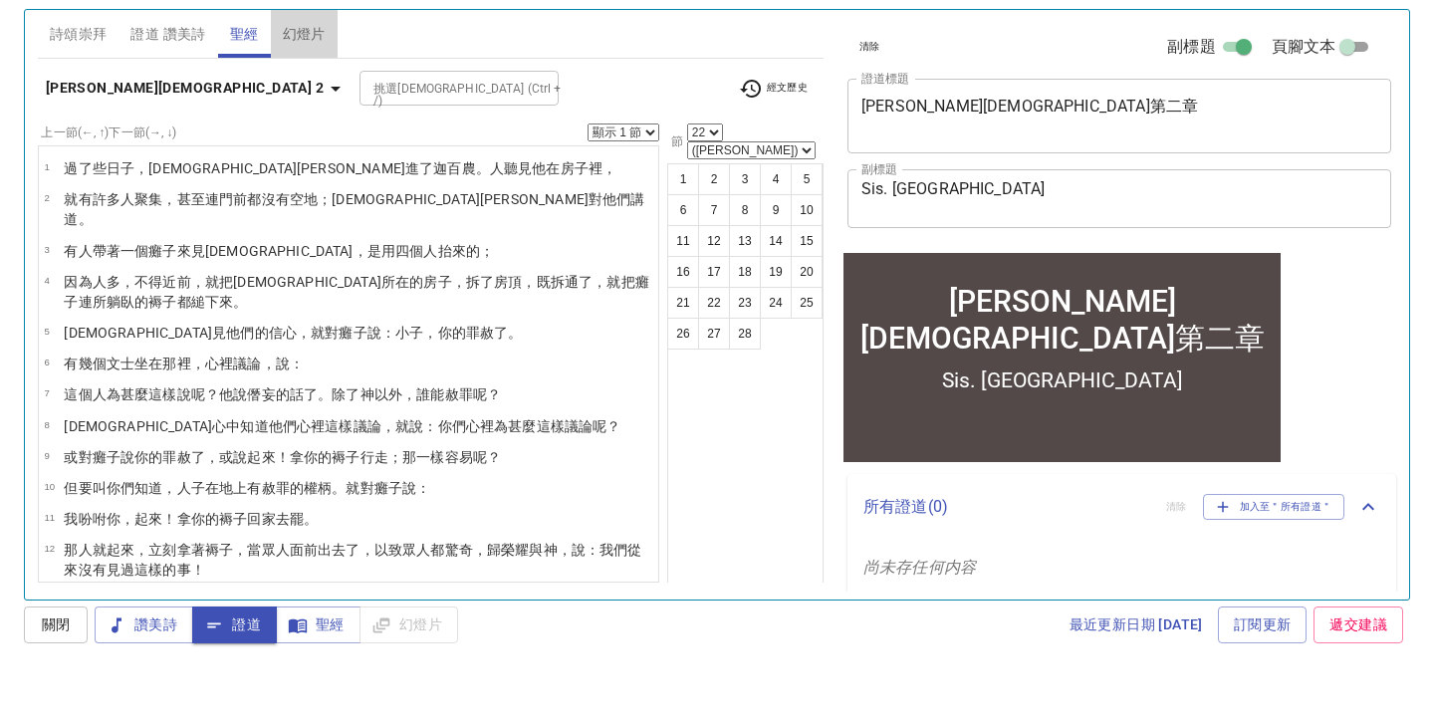
click at [321, 77] on span "幻燈片" at bounding box center [304, 89] width 43 height 25
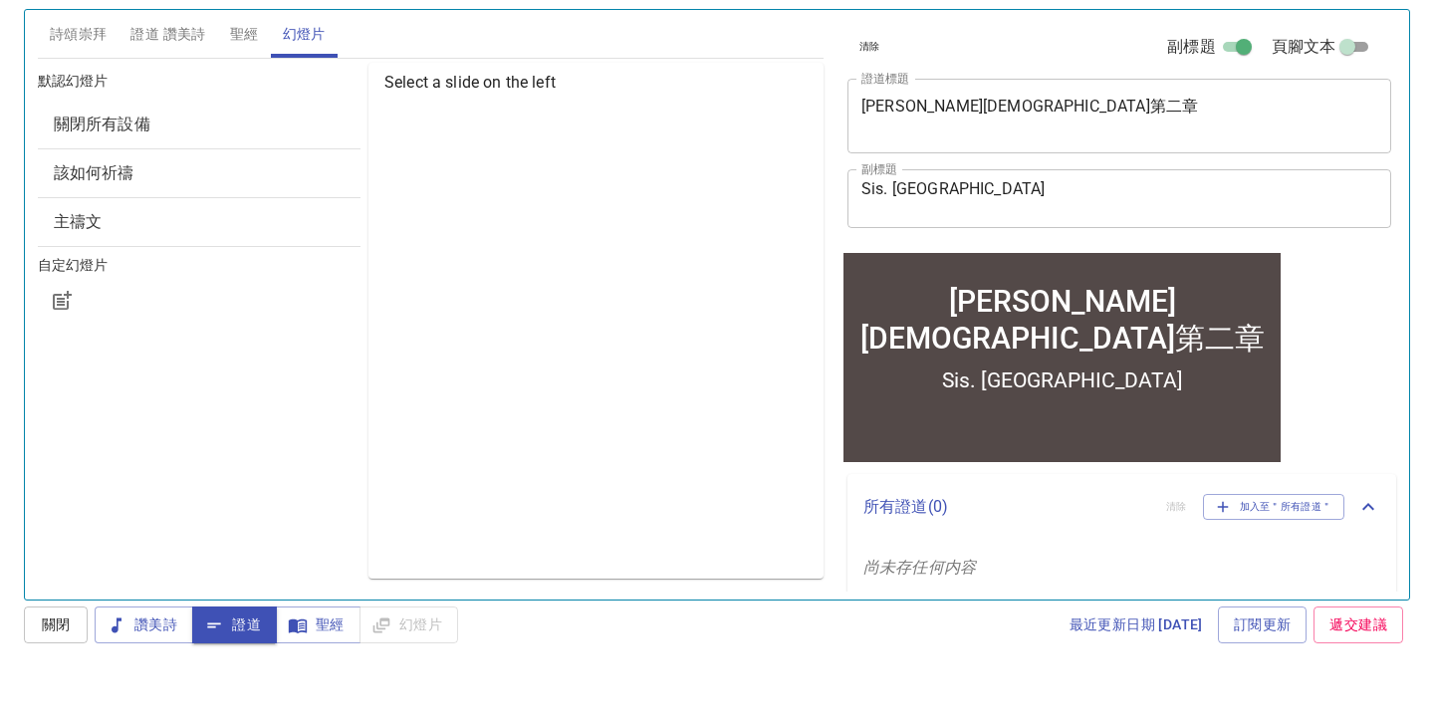
click at [177, 216] on span "該如何祈禱" at bounding box center [199, 228] width 291 height 24
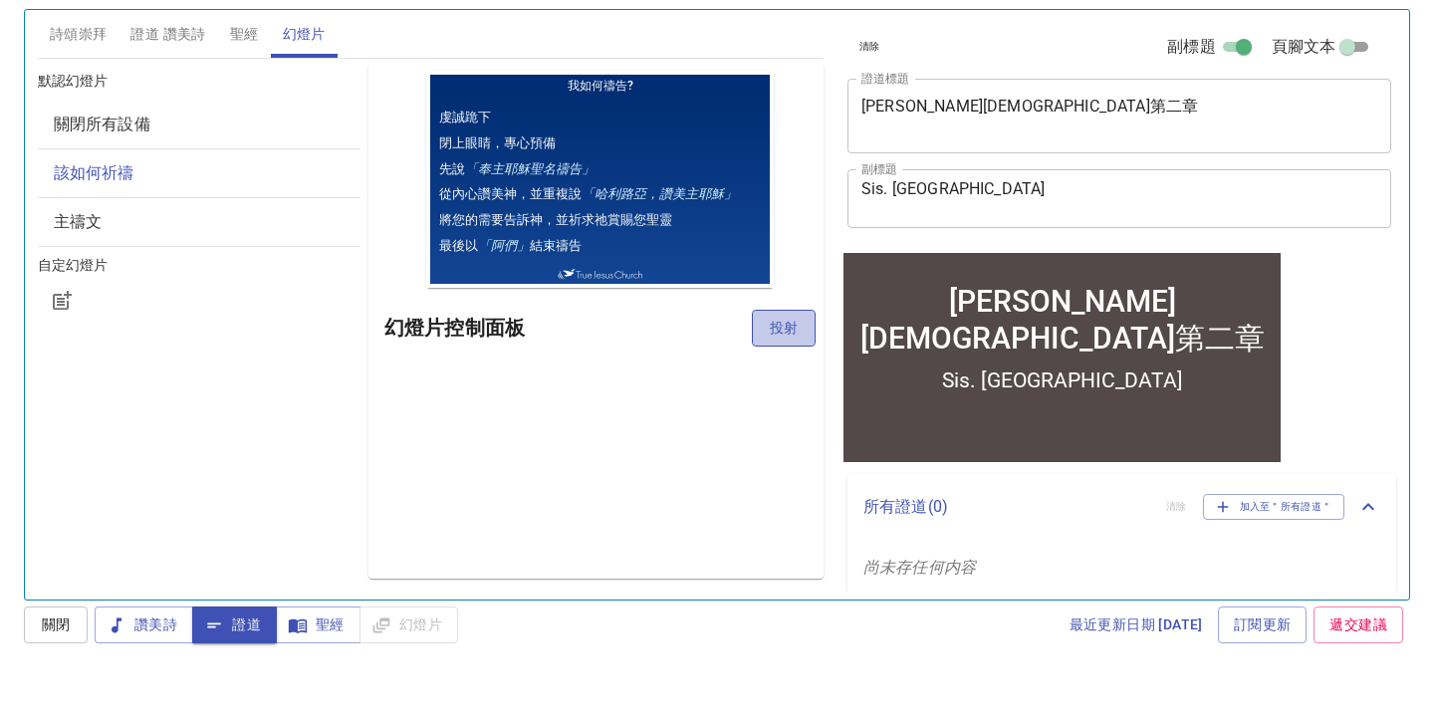
click at [788, 370] on span "投射" at bounding box center [784, 382] width 32 height 25
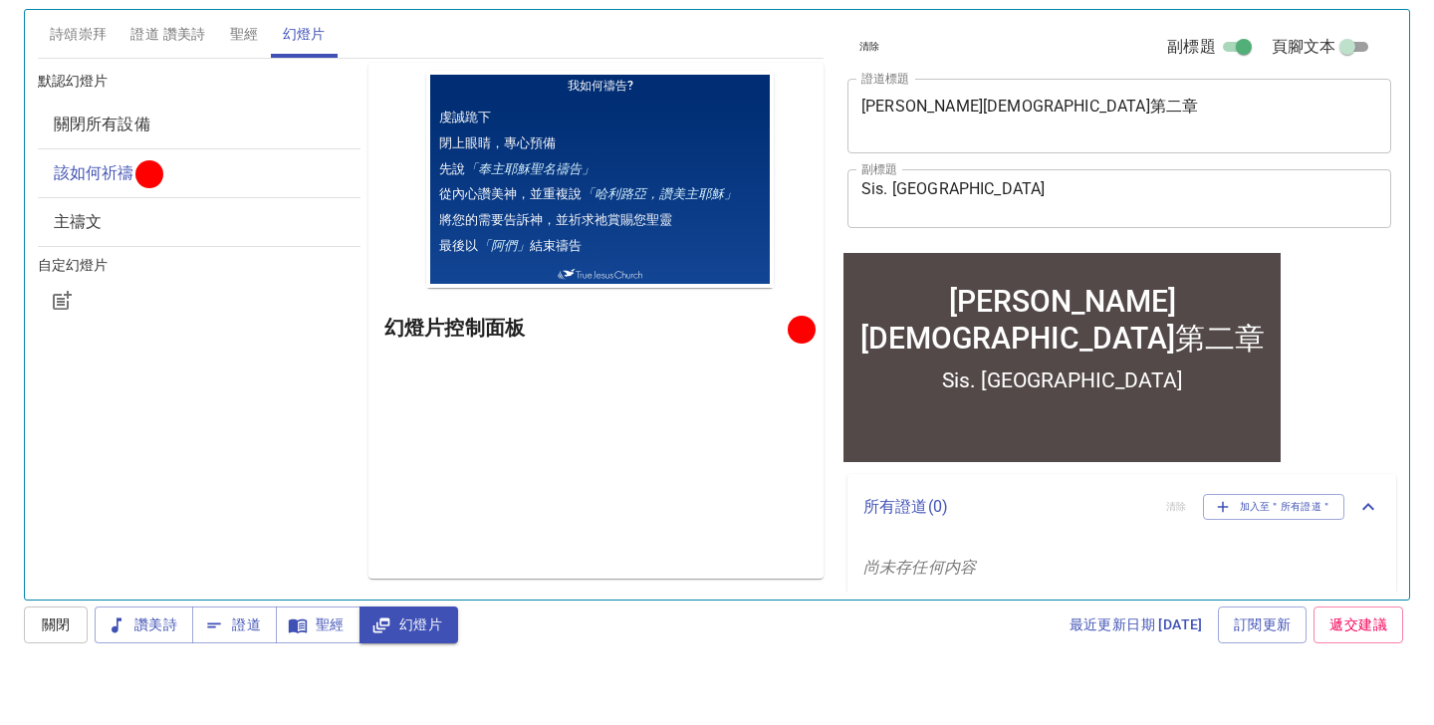
scroll to position [55, 0]
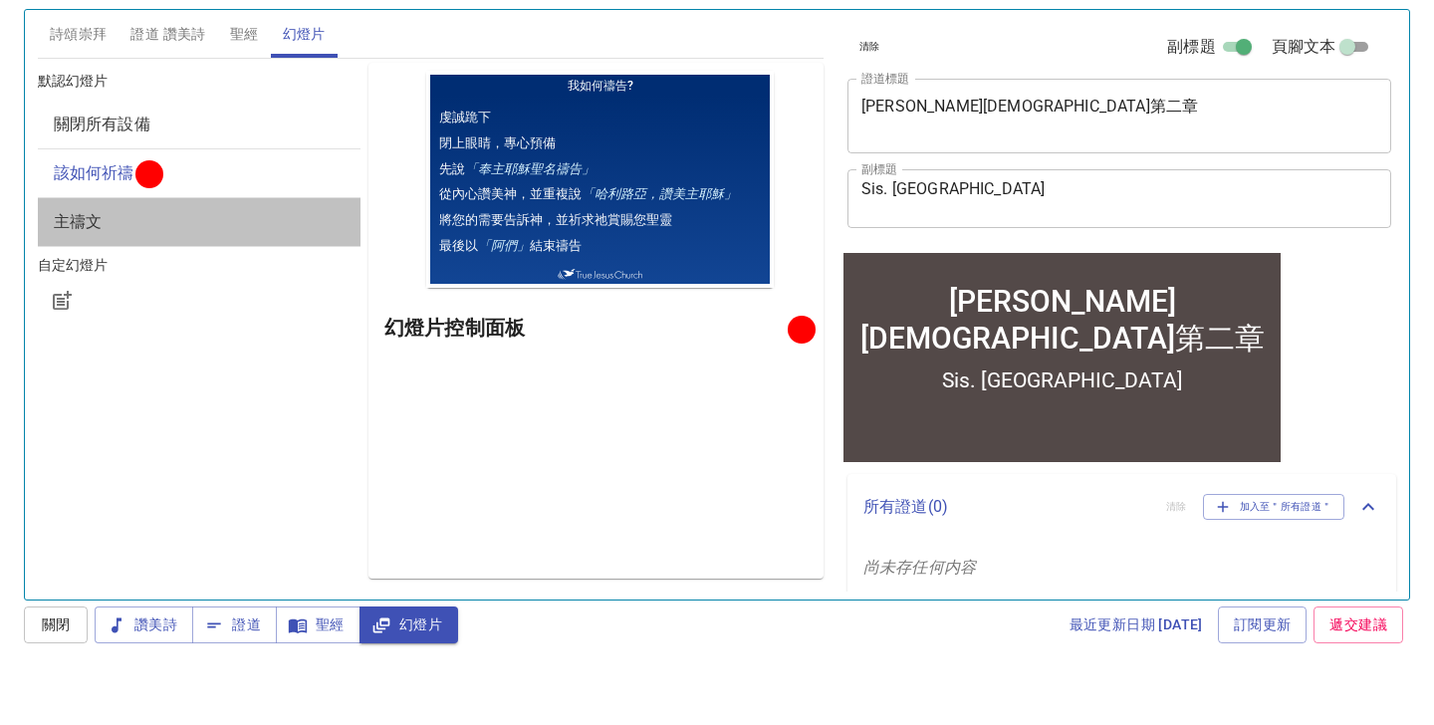
click at [251, 253] on div "主禱文" at bounding box center [199, 277] width 323 height 48
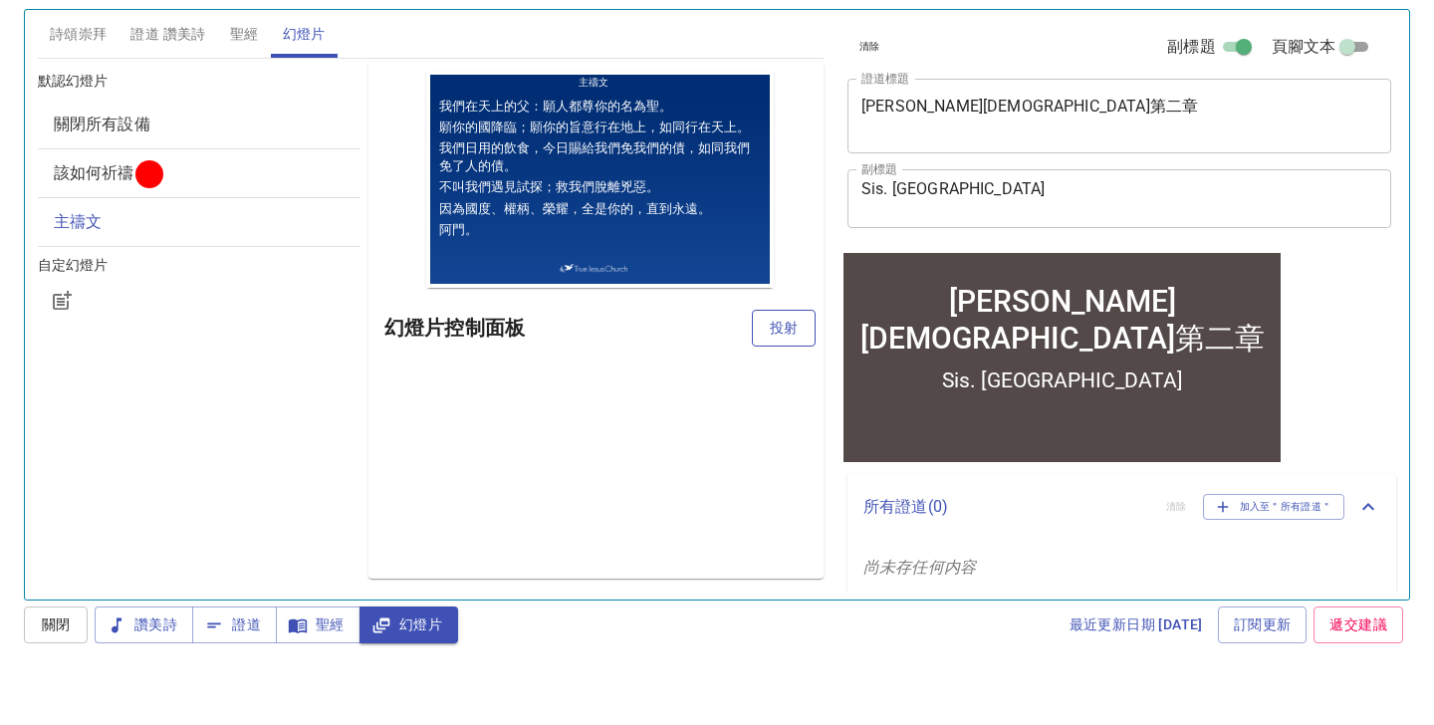
click at [773, 370] on span "投射" at bounding box center [784, 382] width 32 height 25
